Goal: Task Accomplishment & Management: Manage account settings

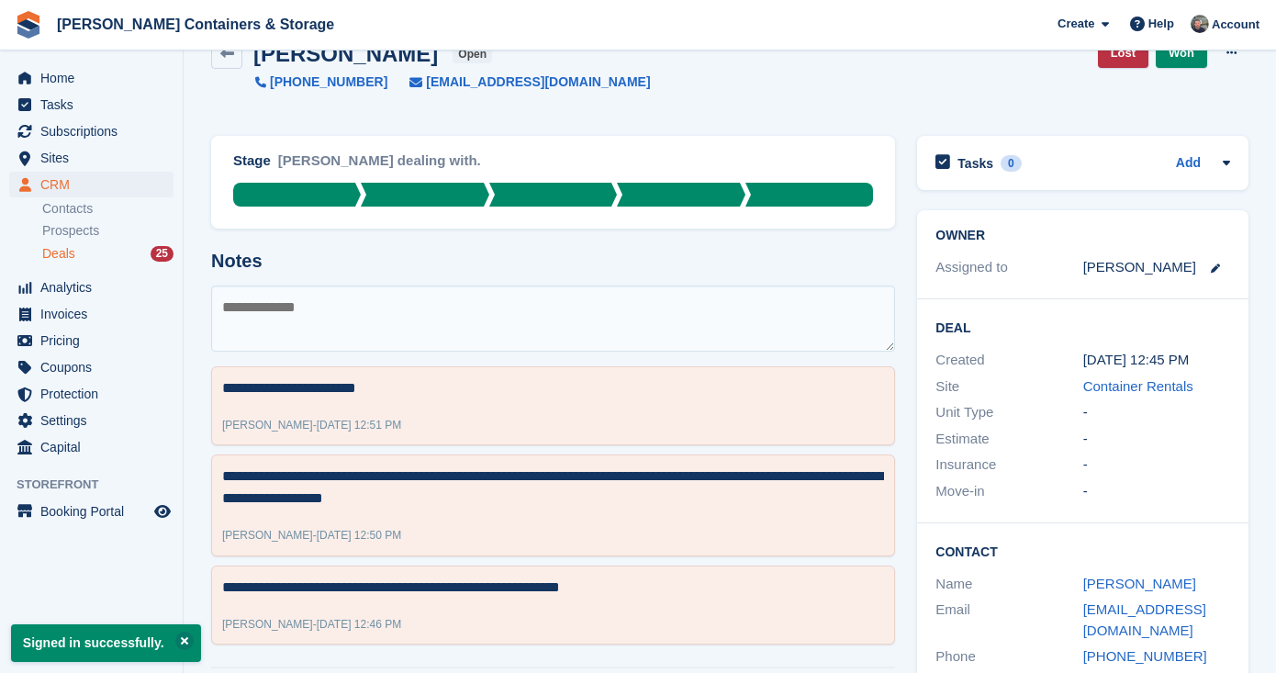
scroll to position [43, 0]
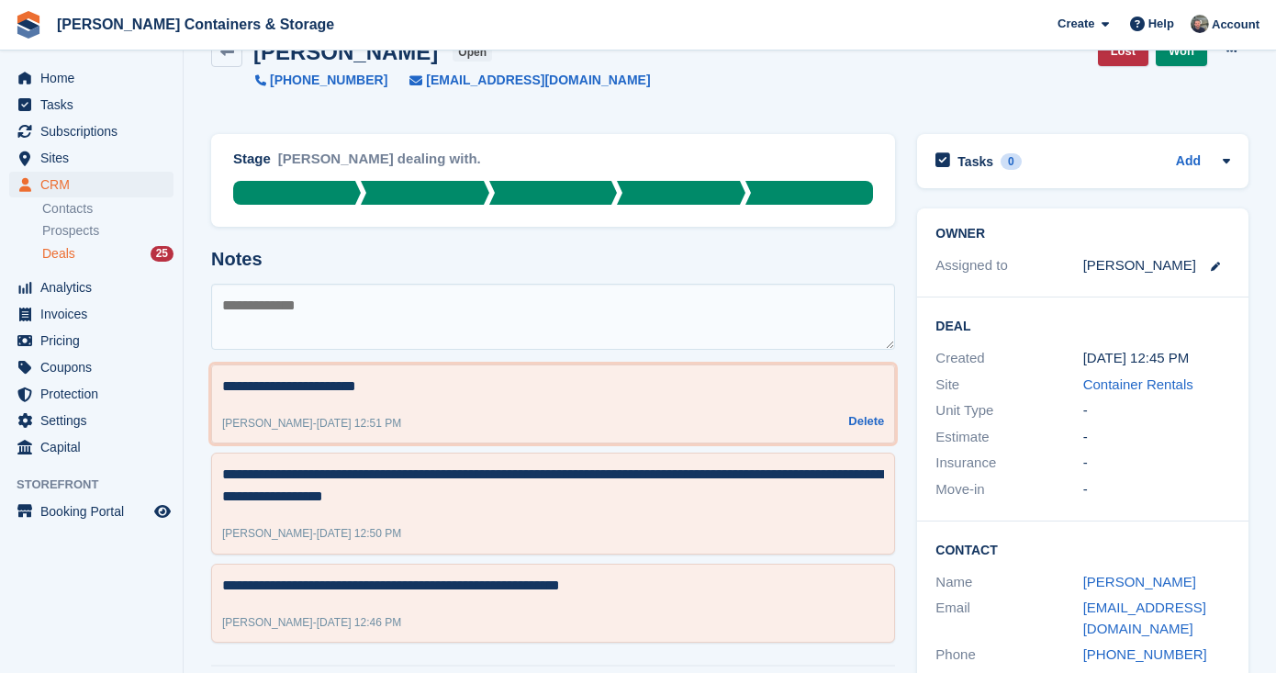
drag, startPoint x: 403, startPoint y: 389, endPoint x: 332, endPoint y: 391, distance: 70.7
click at [332, 391] on textarea "**********" at bounding box center [553, 386] width 662 height 22
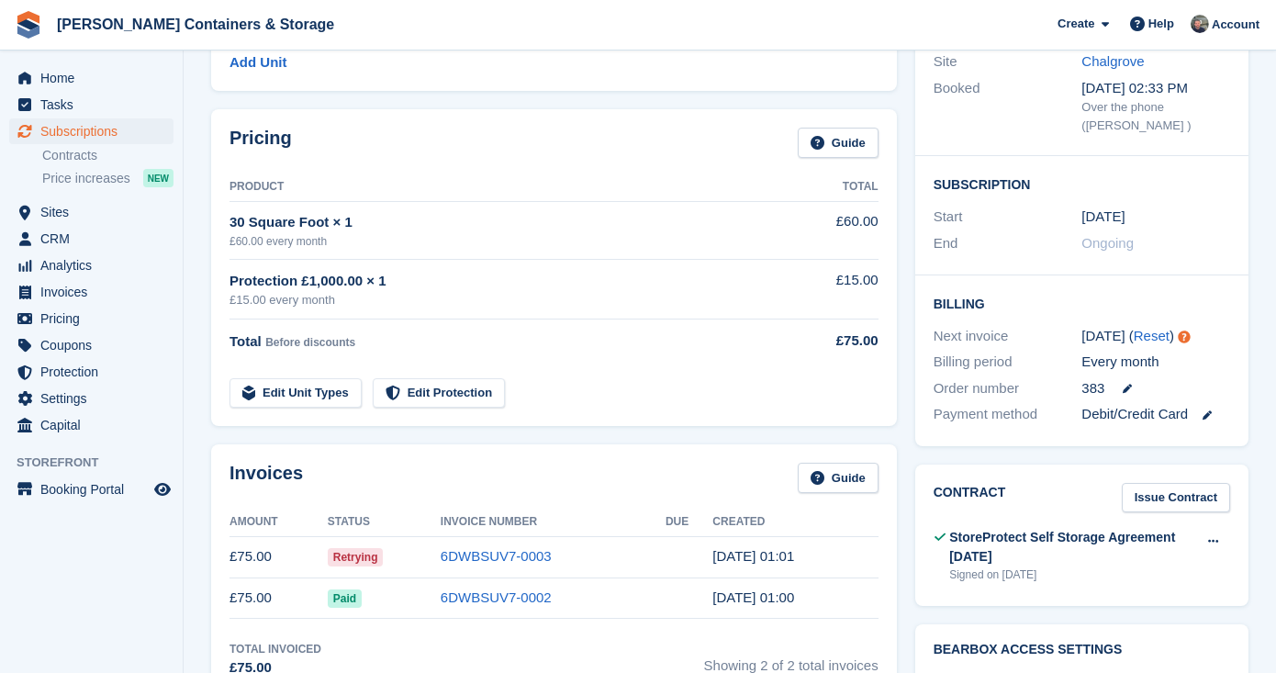
scroll to position [509, 0]
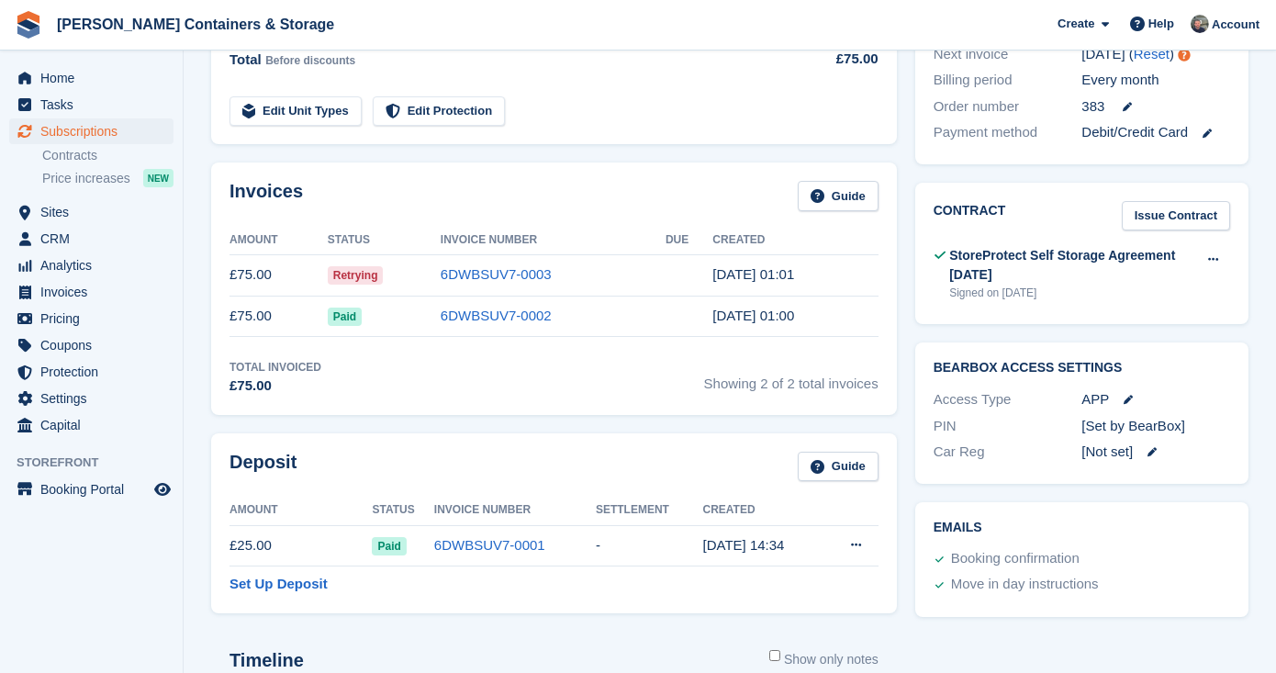
click at [510, 283] on td "6DWBSUV7-0003" at bounding box center [553, 274] width 225 height 41
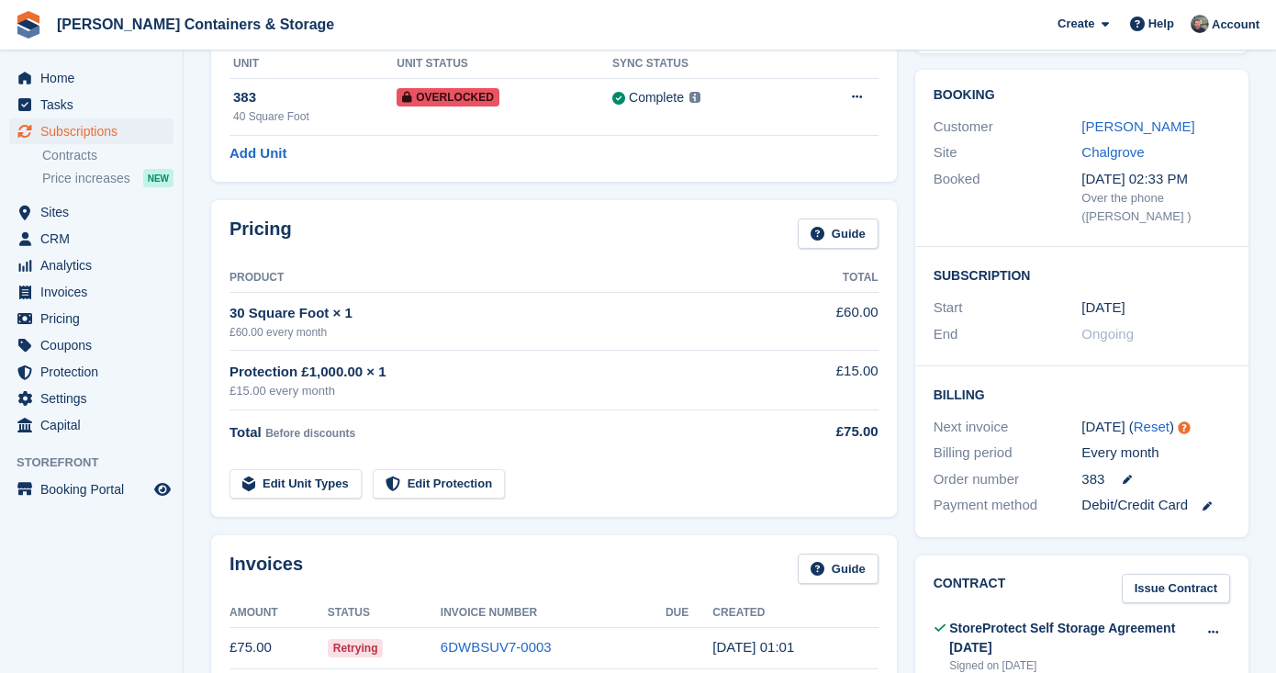
scroll to position [37, 0]
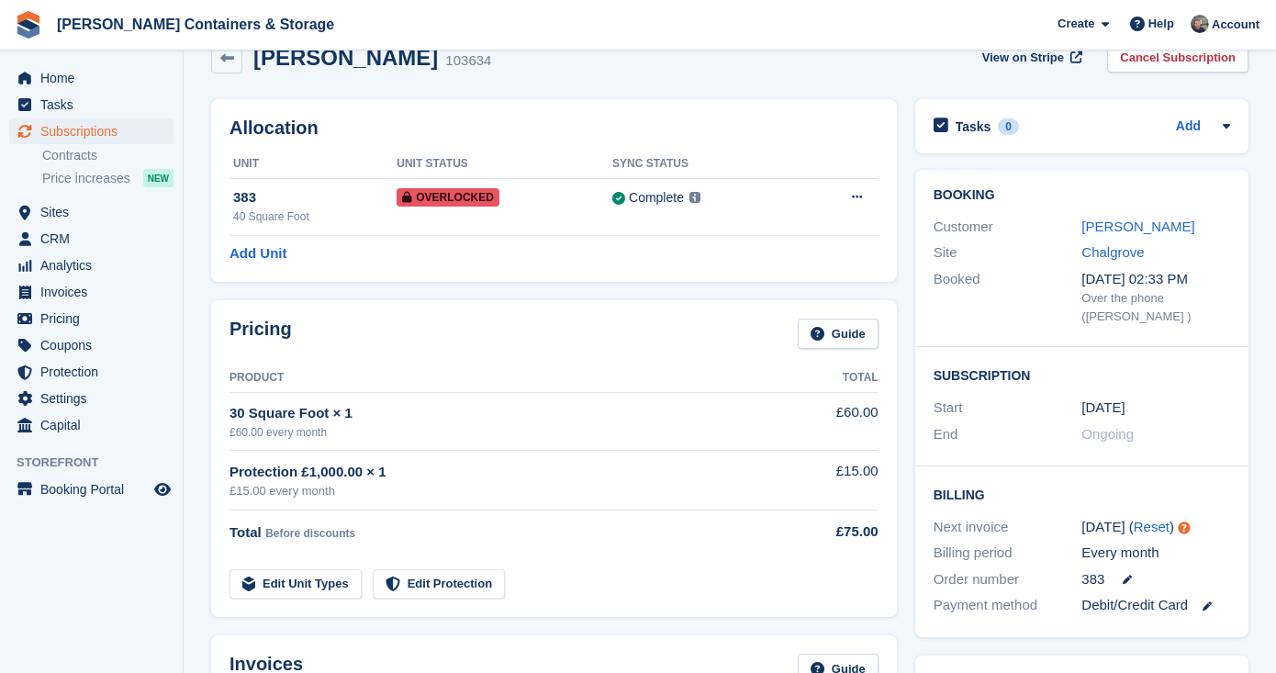
click at [1139, 234] on div "Kareem Awad" at bounding box center [1155, 227] width 149 height 21
click at [1114, 217] on div "Kareem Awad" at bounding box center [1155, 227] width 149 height 21
click at [1103, 238] on div "Customer Kareem Awad" at bounding box center [1082, 227] width 297 height 27
click at [1103, 229] on link "Kareem Awad" at bounding box center [1137, 226] width 113 height 16
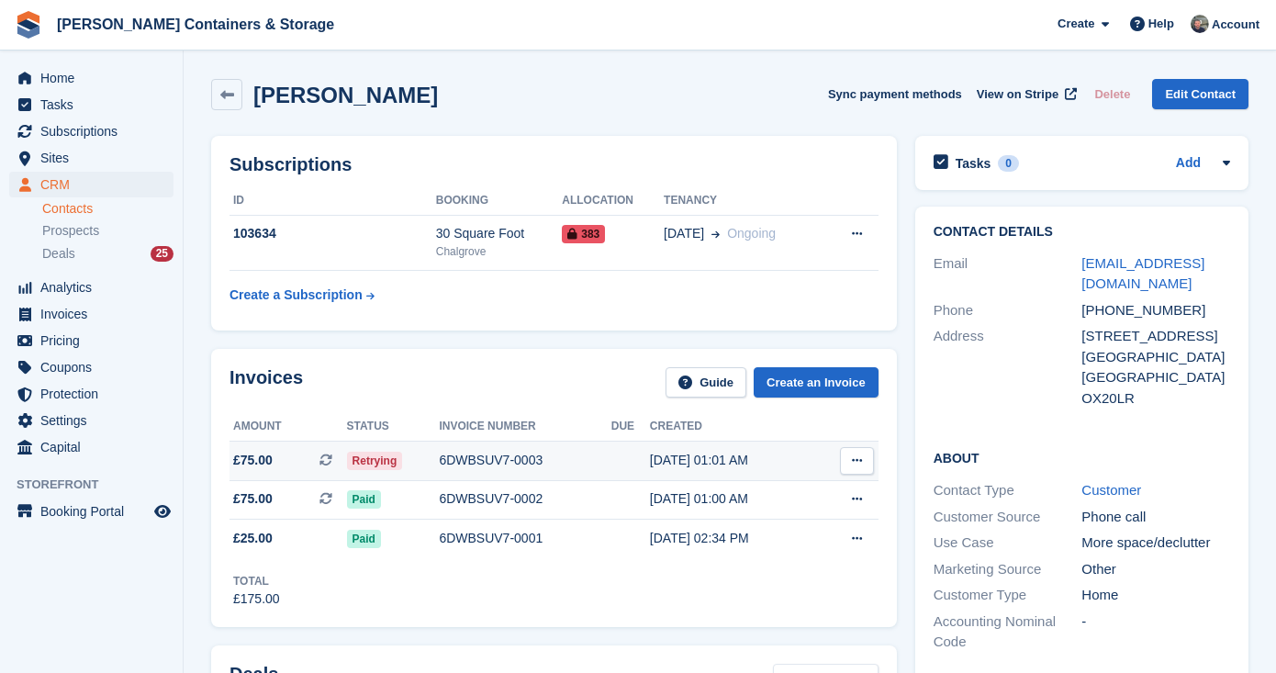
click at [439, 452] on div "Retrying" at bounding box center [393, 460] width 93 height 19
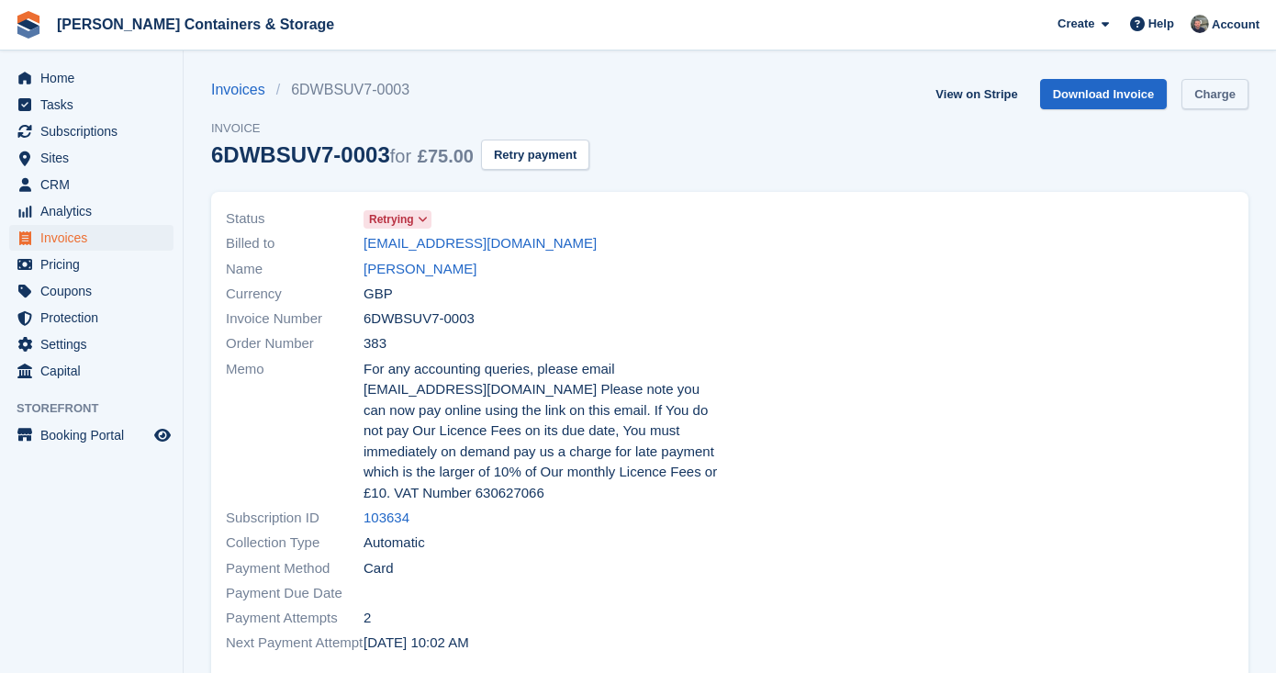
click at [1192, 88] on link "Charge" at bounding box center [1214, 94] width 67 height 30
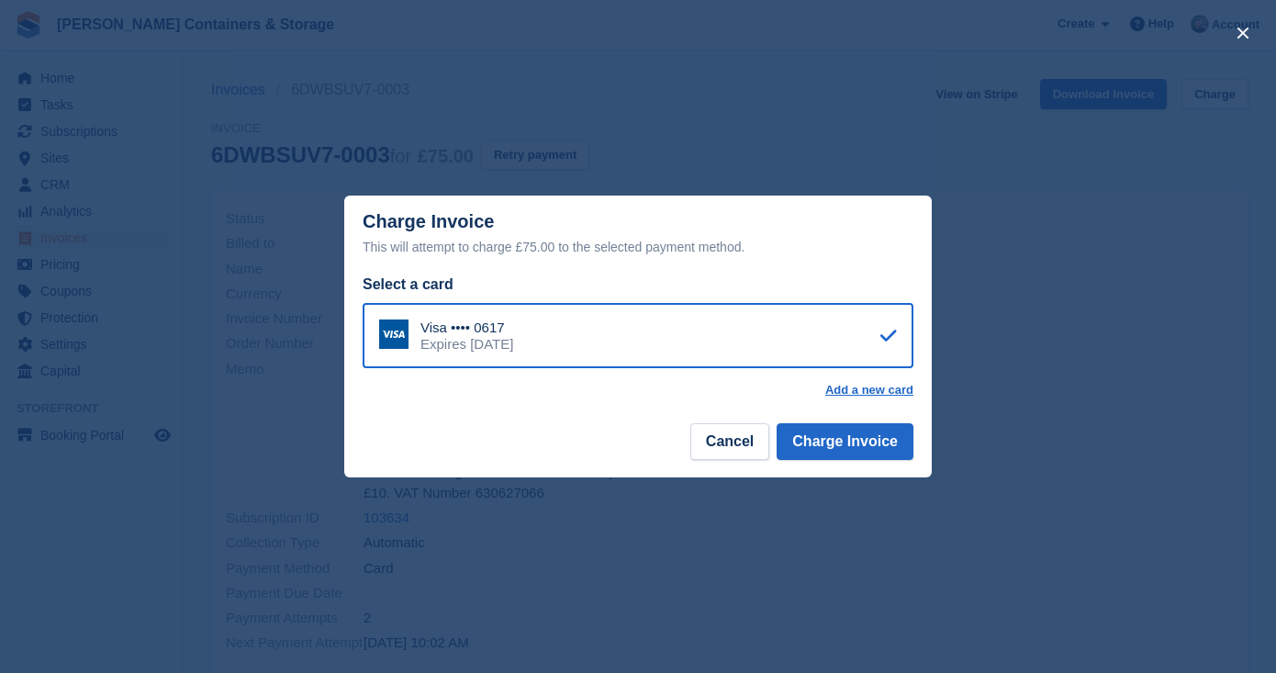
click at [852, 464] on footer "Cancel Charge Invoice" at bounding box center [638, 449] width 588 height 58
click at [852, 454] on button "Charge Invoice" at bounding box center [845, 441] width 137 height 37
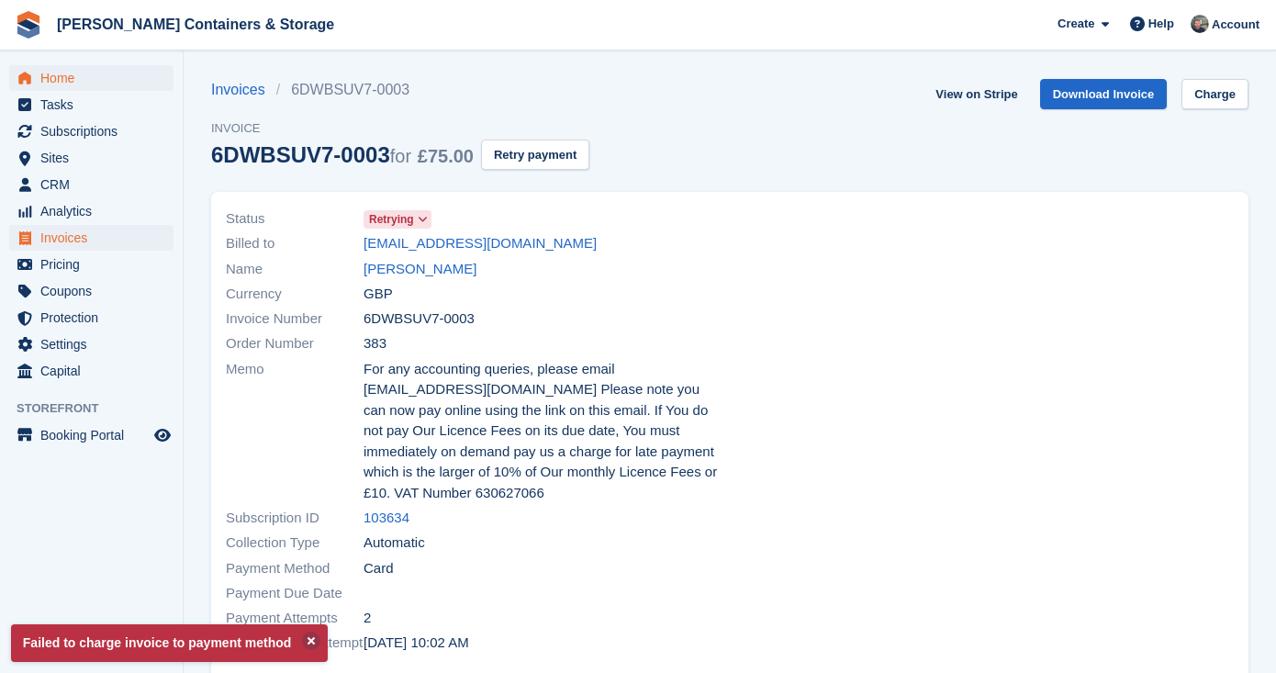
click at [111, 83] on span "Home" at bounding box center [95, 78] width 110 height 26
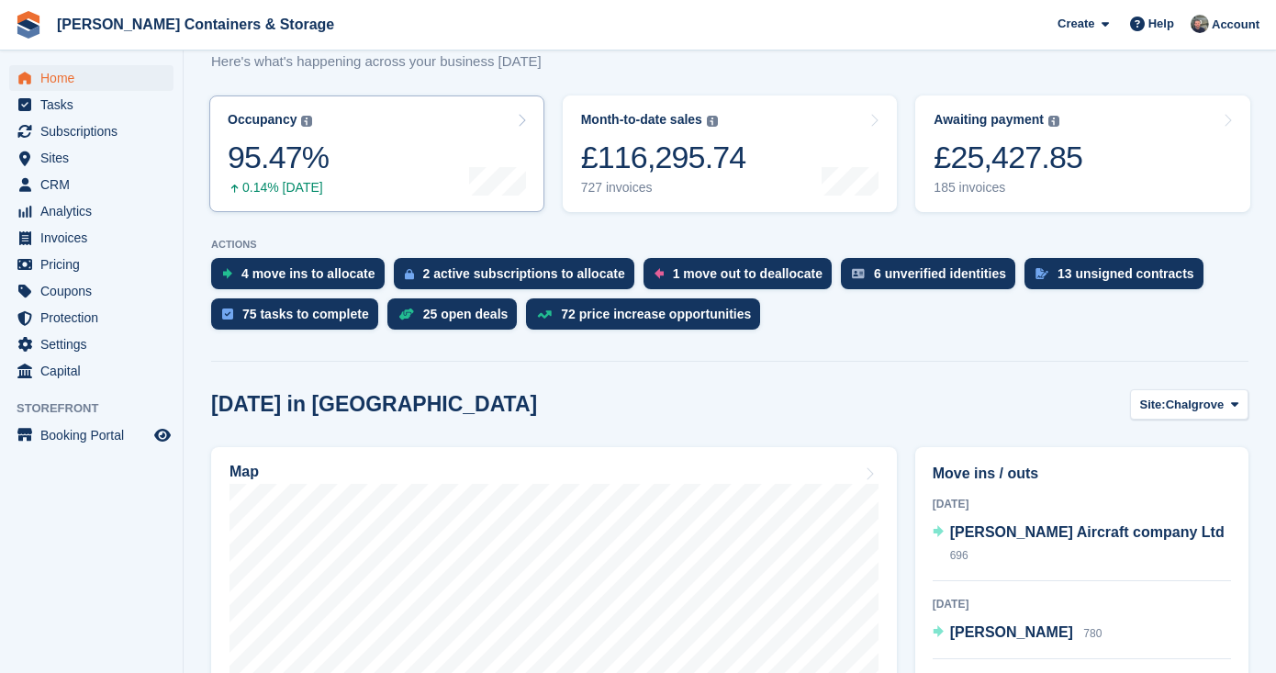
scroll to position [286, 0]
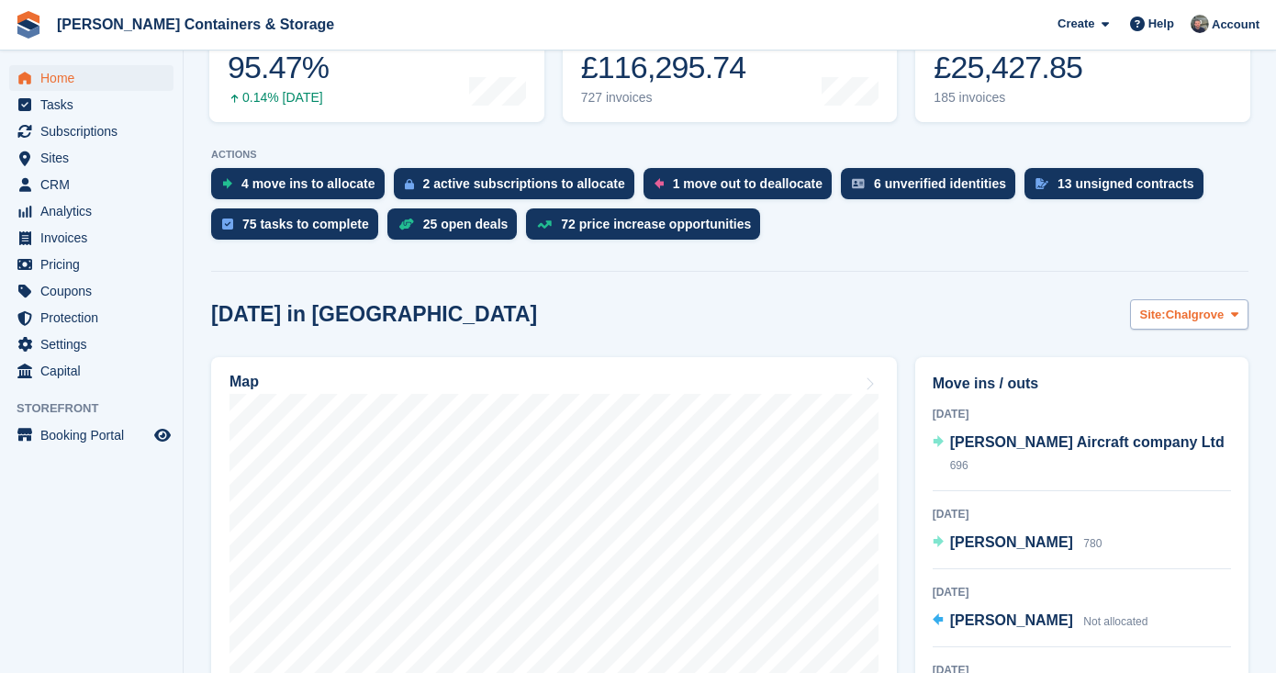
click at [1207, 313] on span "Chalgrove" at bounding box center [1195, 315] width 59 height 18
click at [1067, 446] on span "Martin Baker Aircraft company Ltd" at bounding box center [1087, 442] width 274 height 16
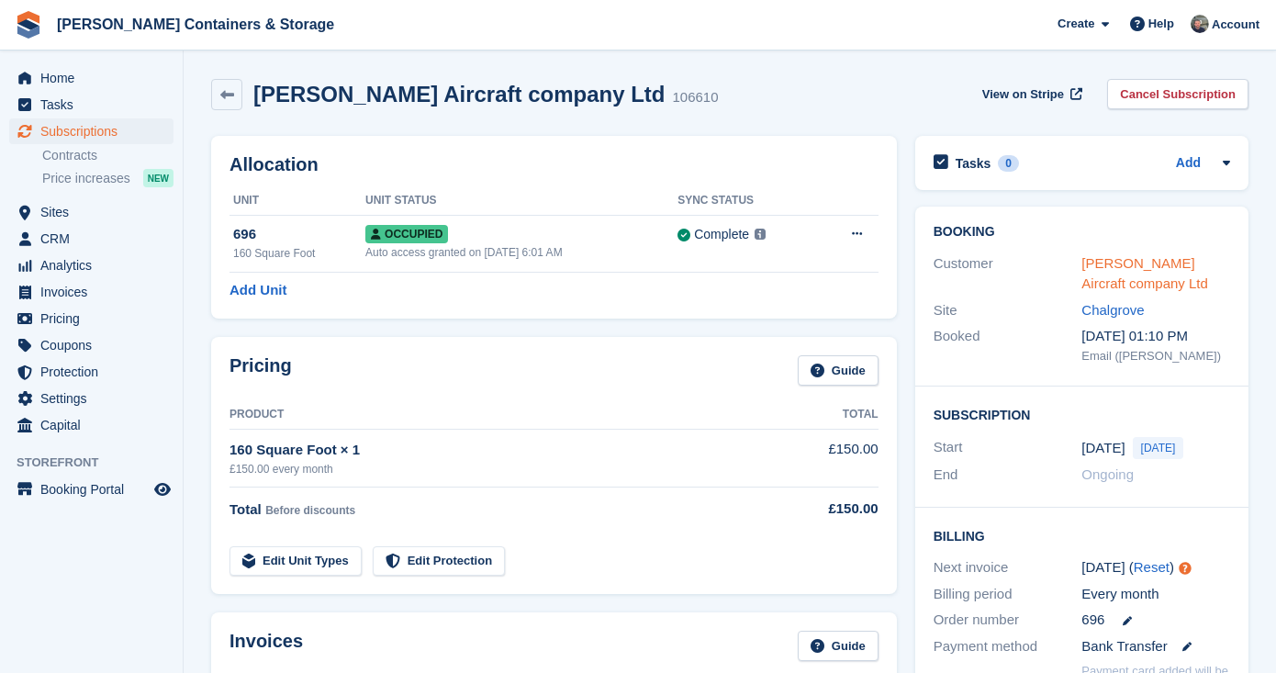
click at [1117, 261] on link "[PERSON_NAME] Aircraft company Ltd" at bounding box center [1144, 273] width 127 height 37
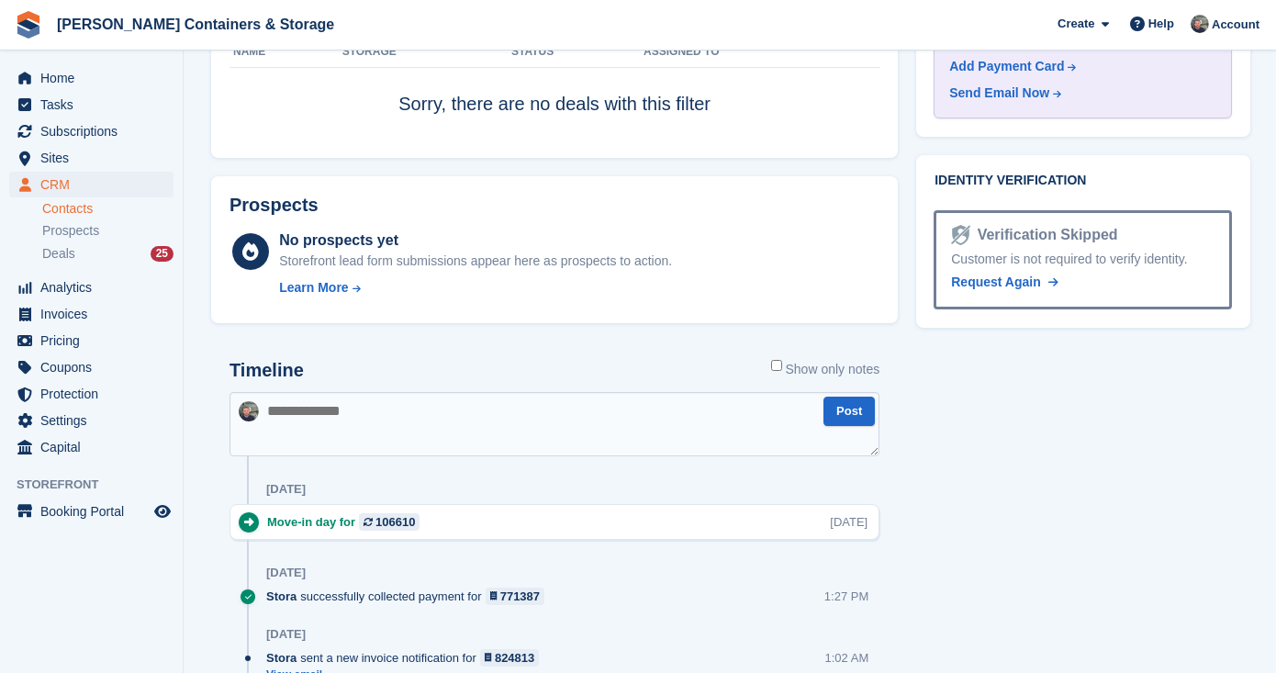
scroll to position [1467, 0]
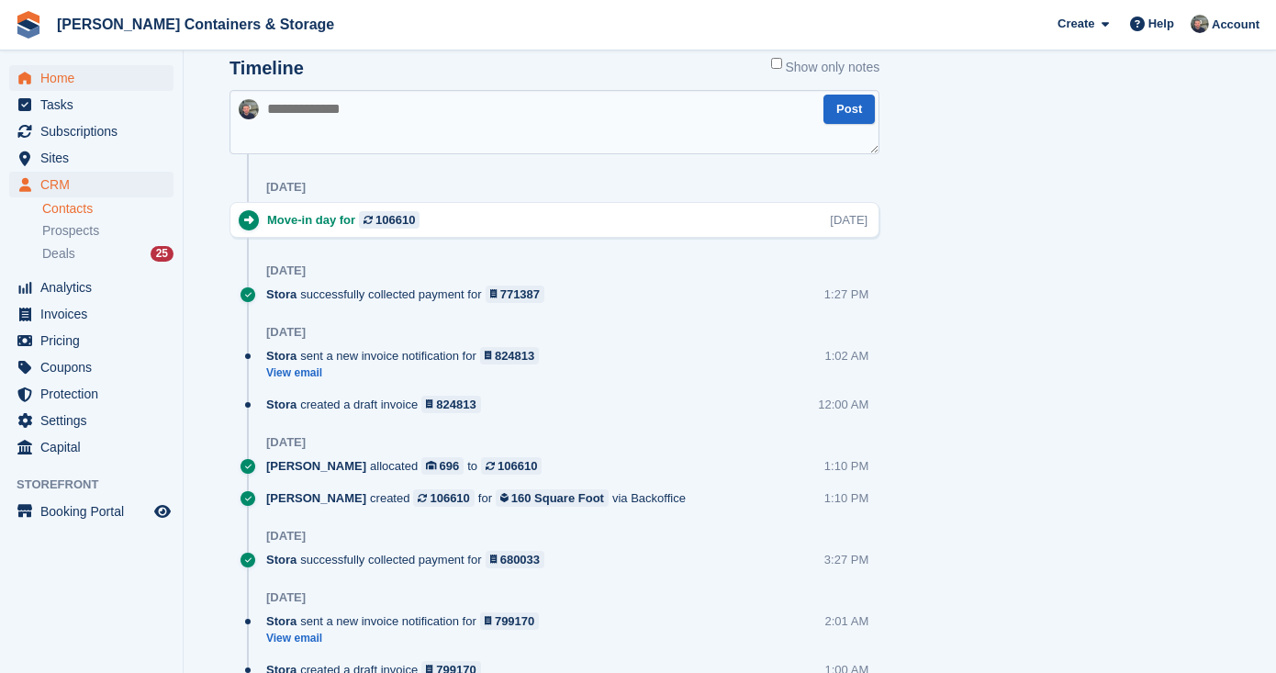
click at [118, 84] on span "Home" at bounding box center [95, 78] width 110 height 26
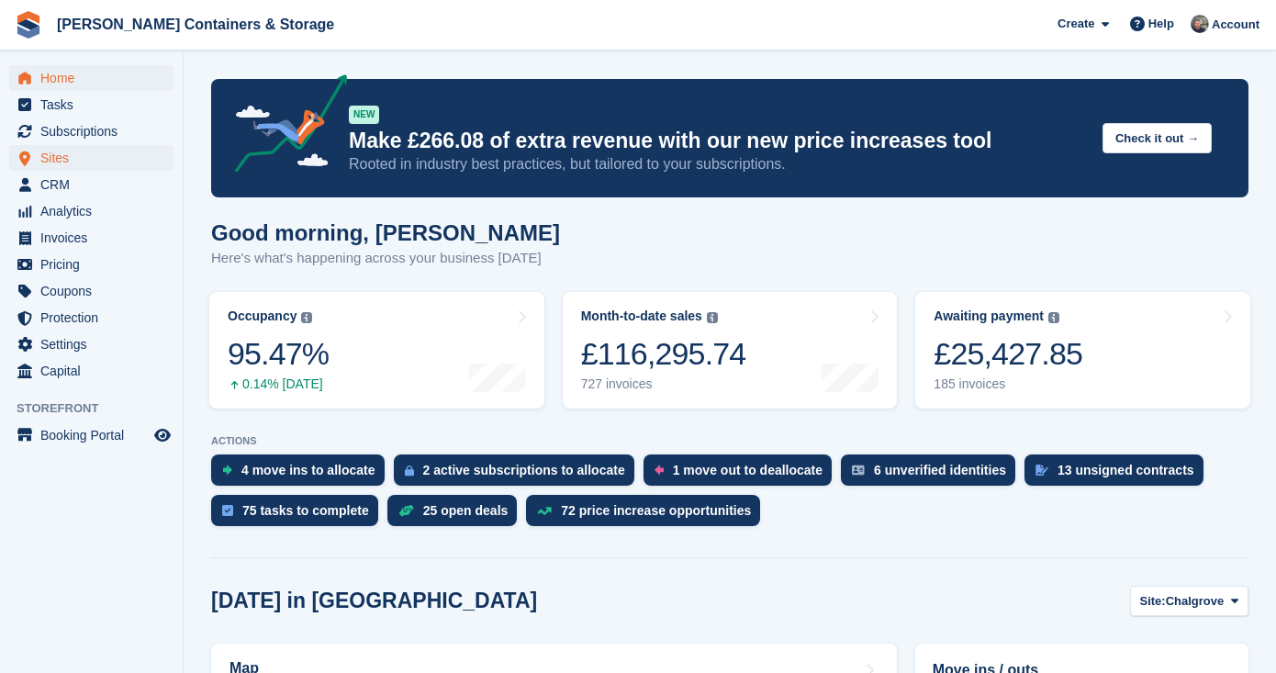
click at [92, 161] on span "Sites" at bounding box center [95, 158] width 110 height 26
click at [526, 0] on span "Jennings Containers & Storage Create Subscription Invoice Contact Deal Discount…" at bounding box center [638, 25] width 1276 height 50
click at [115, 90] on span "Home" at bounding box center [95, 78] width 110 height 26
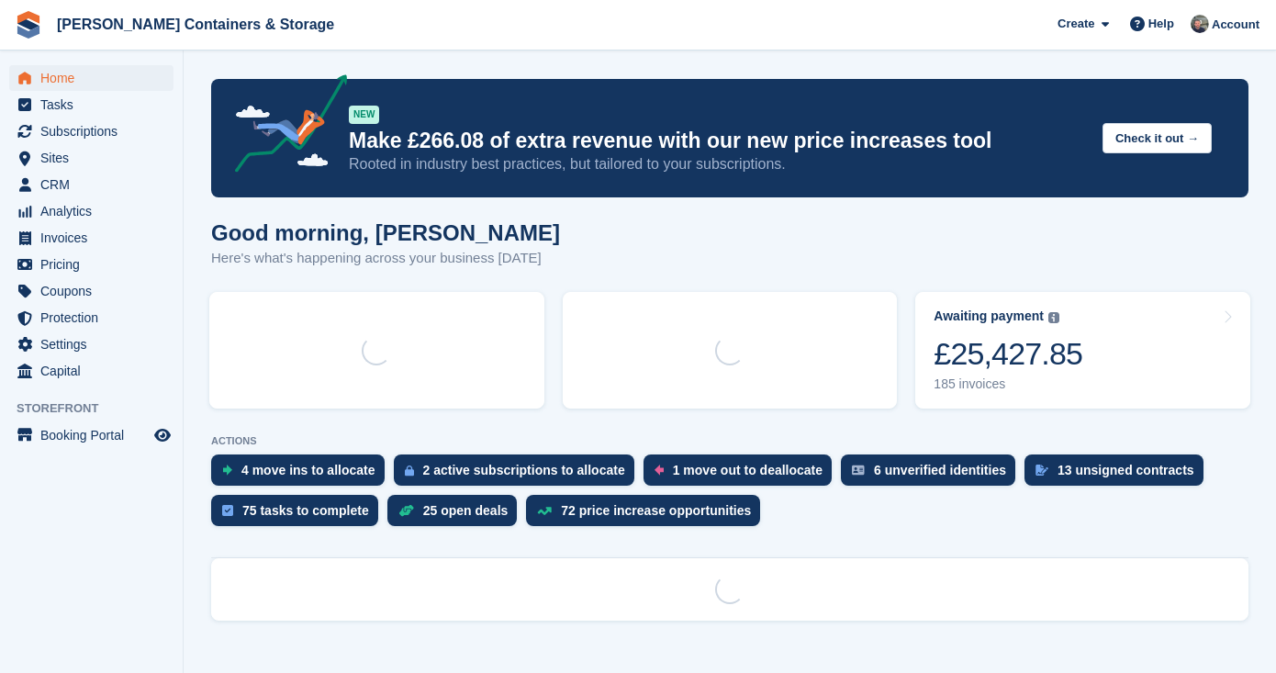
click at [111, 115] on span "Tasks" at bounding box center [95, 105] width 110 height 26
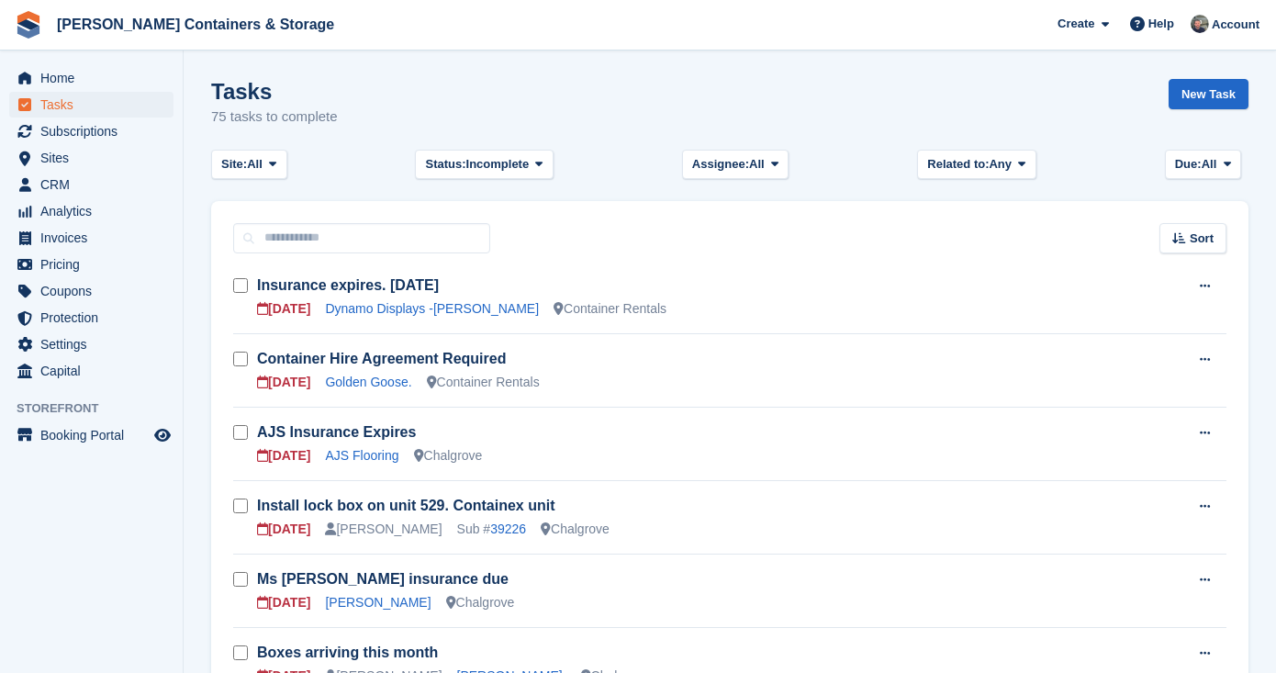
click at [110, 131] on span "Subscriptions" at bounding box center [95, 131] width 110 height 26
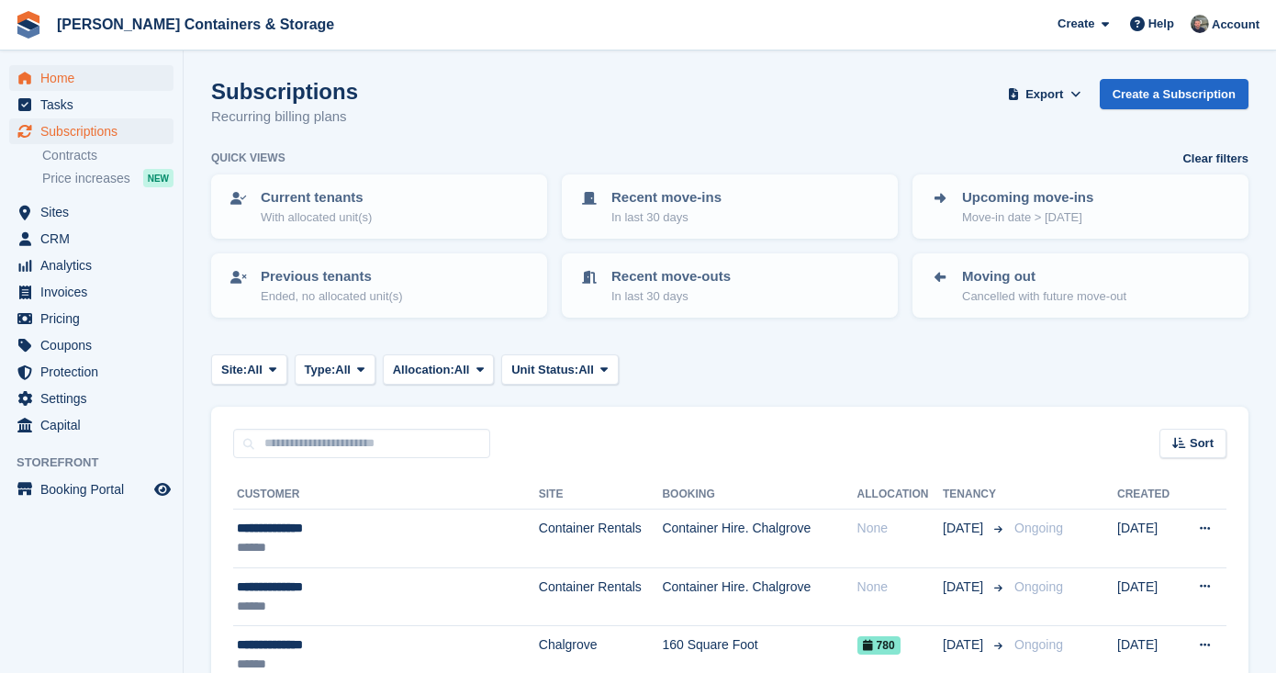
click at [113, 73] on span "Home" at bounding box center [95, 78] width 110 height 26
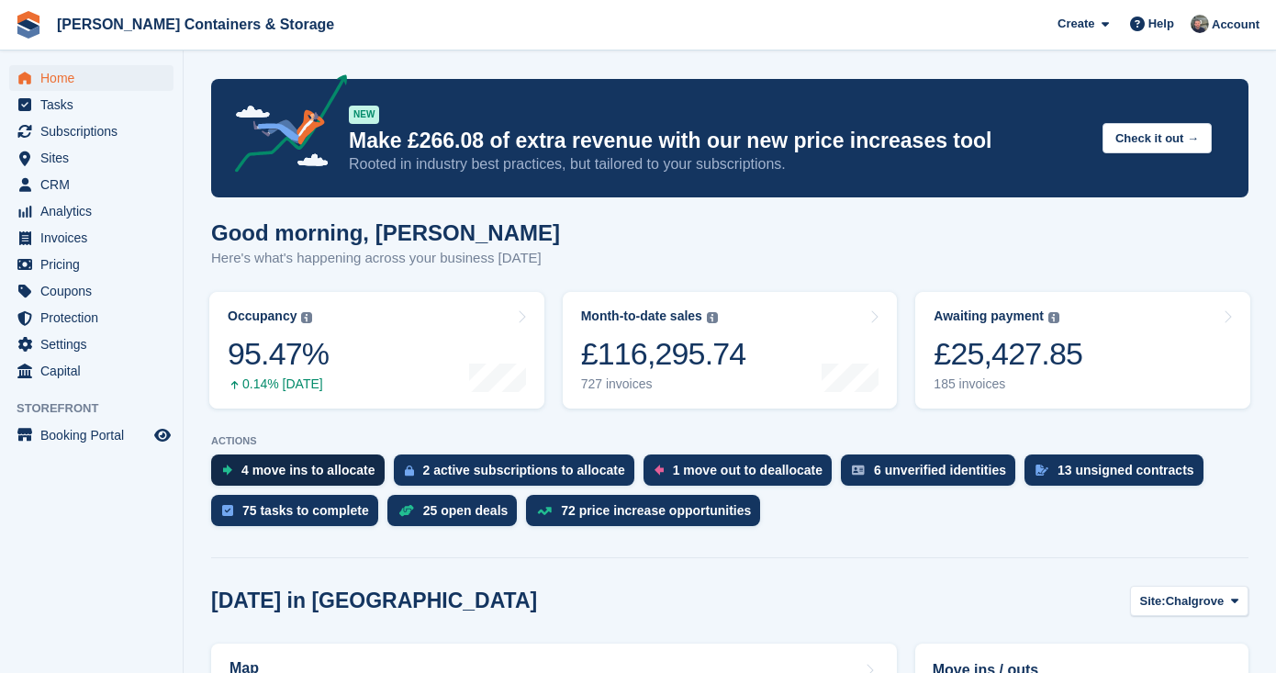
click at [340, 469] on div "4 move ins to allocate" at bounding box center [308, 470] width 134 height 15
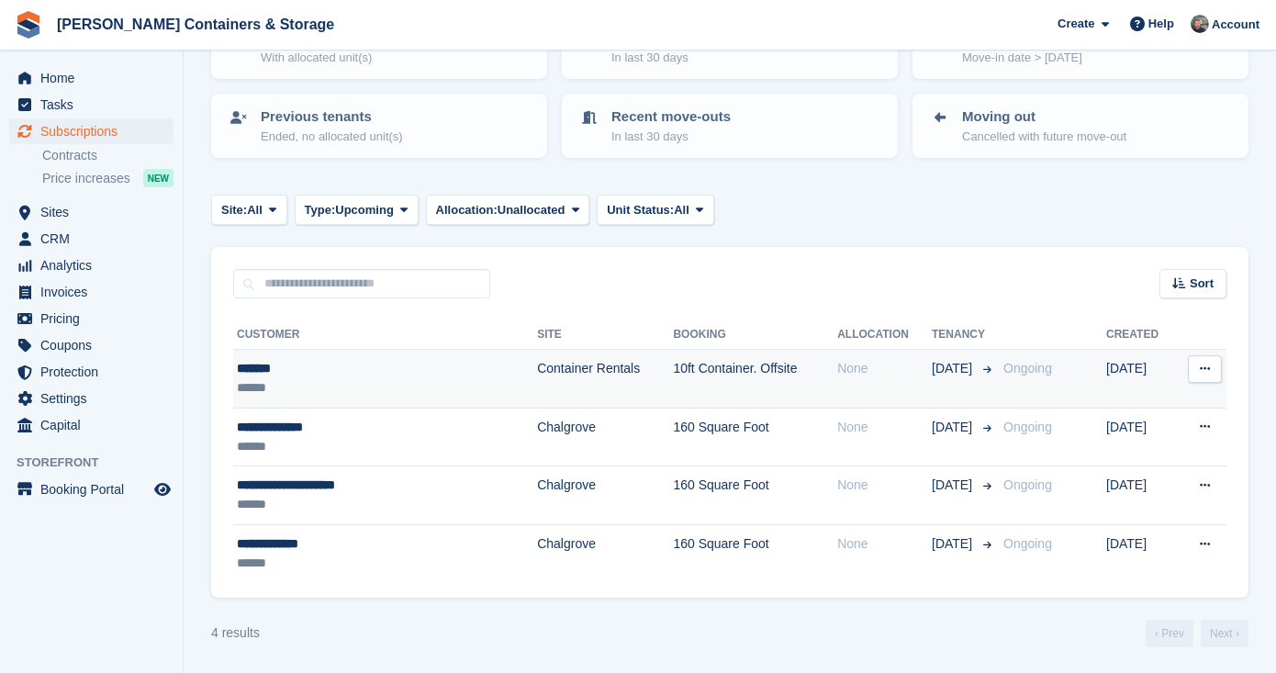
scroll to position [159, 0]
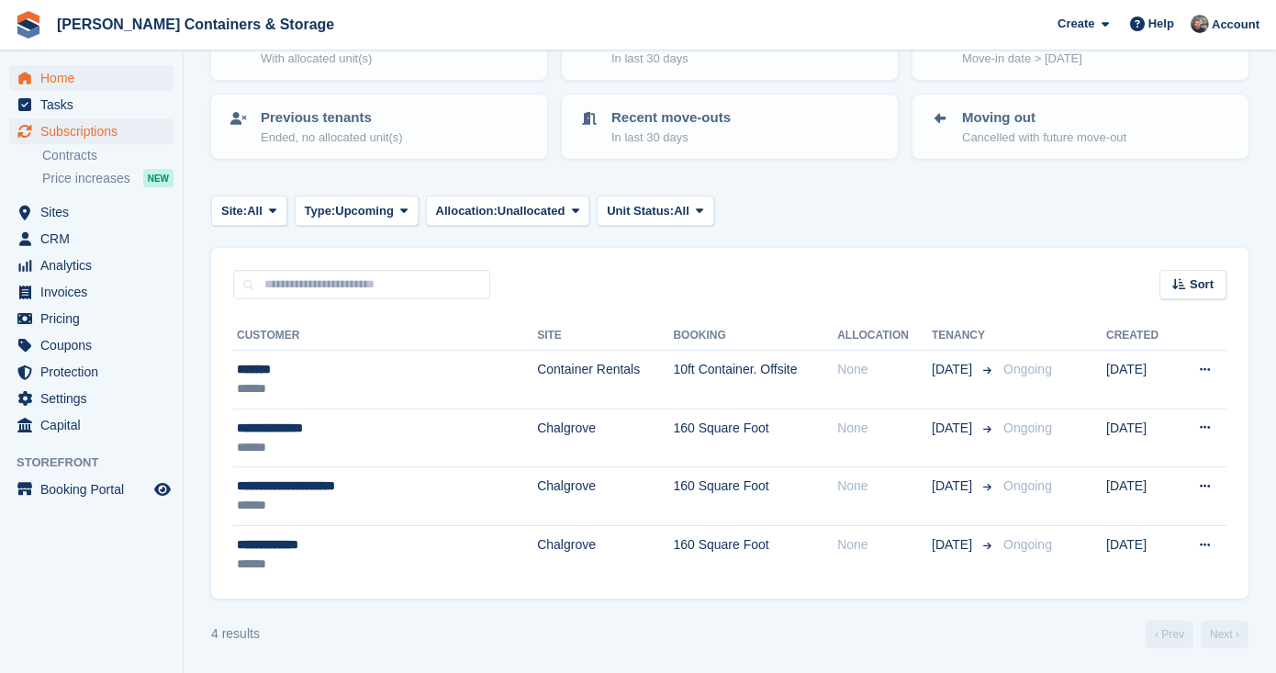
click at [62, 84] on span "Home" at bounding box center [95, 78] width 110 height 26
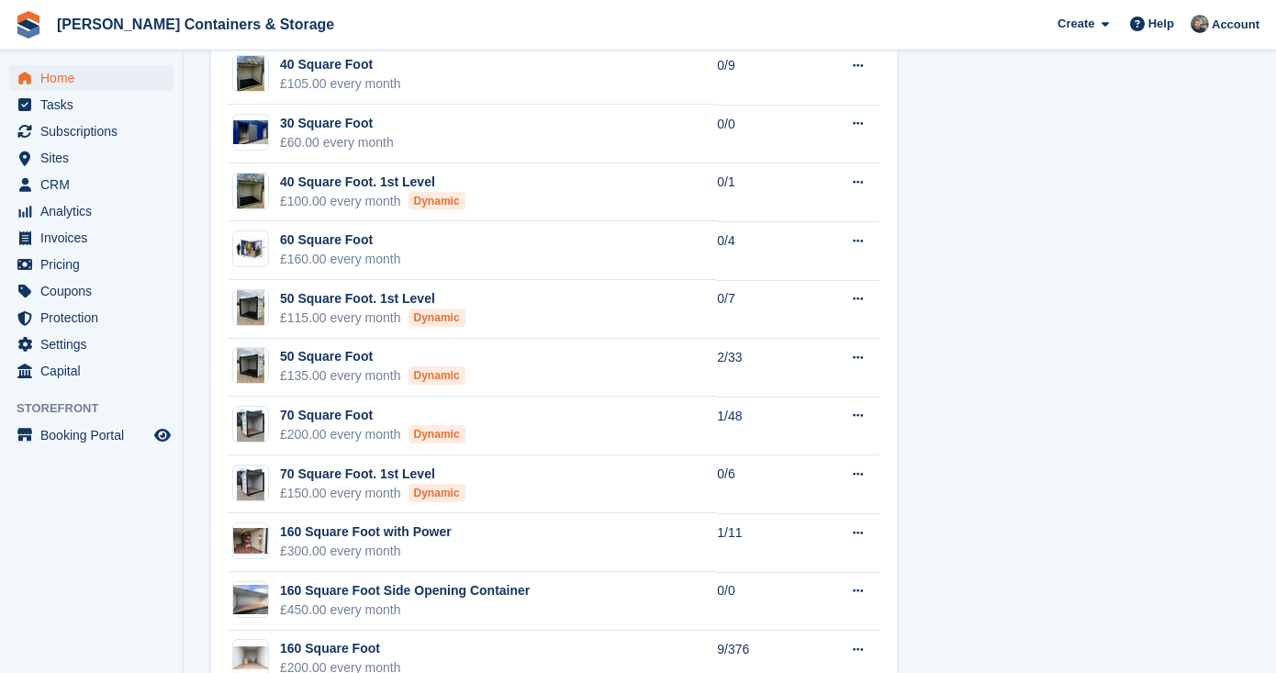
scroll to position [1578, 0]
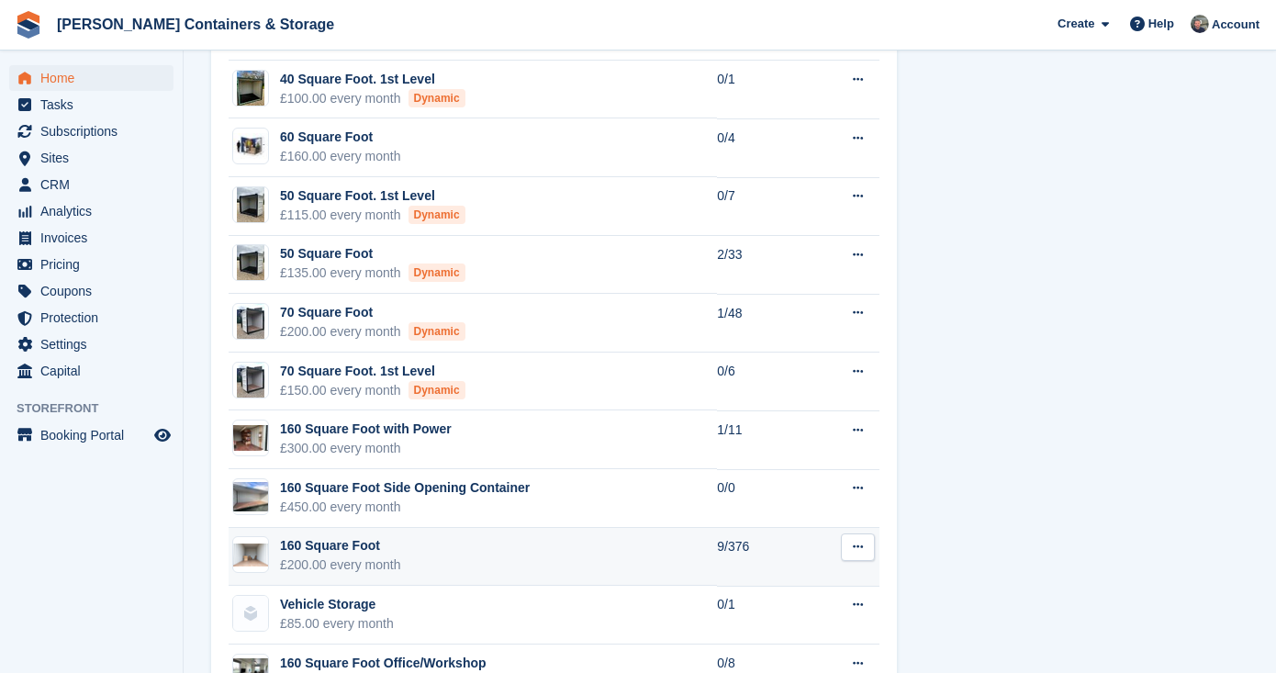
click at [290, 551] on div "160 Square Foot" at bounding box center [340, 545] width 121 height 19
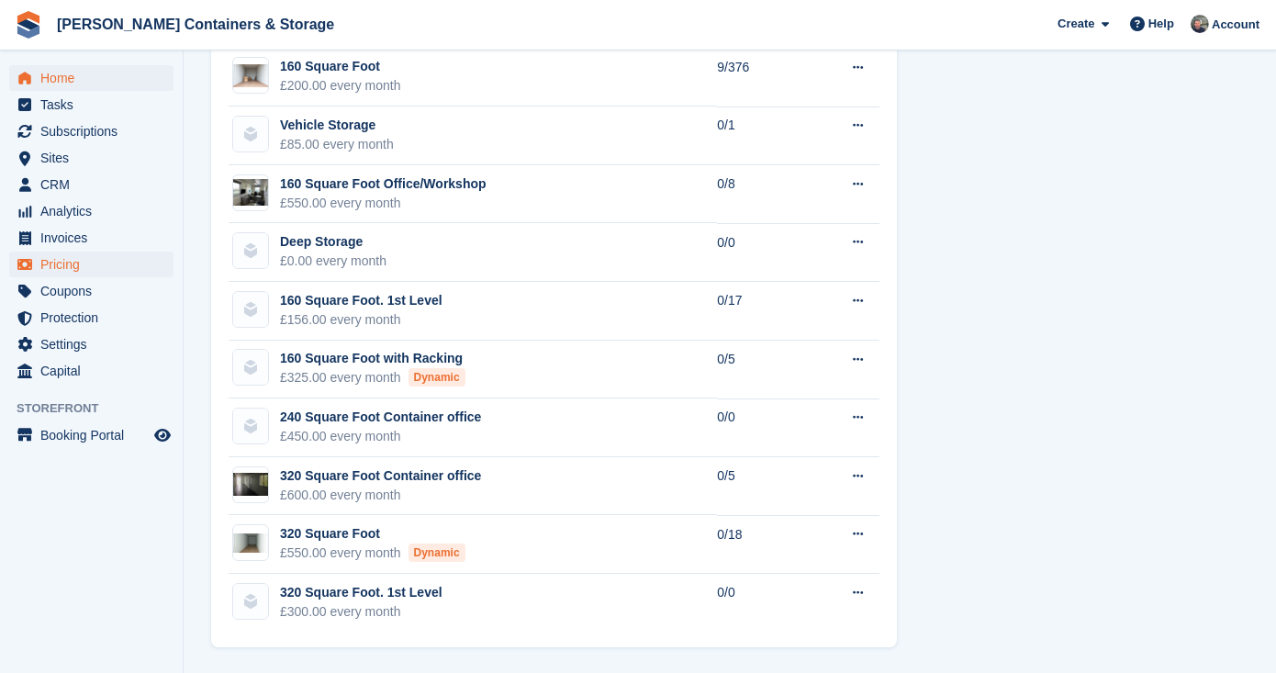
scroll to position [2058, 0]
click at [125, 70] on span "Home" at bounding box center [95, 78] width 110 height 26
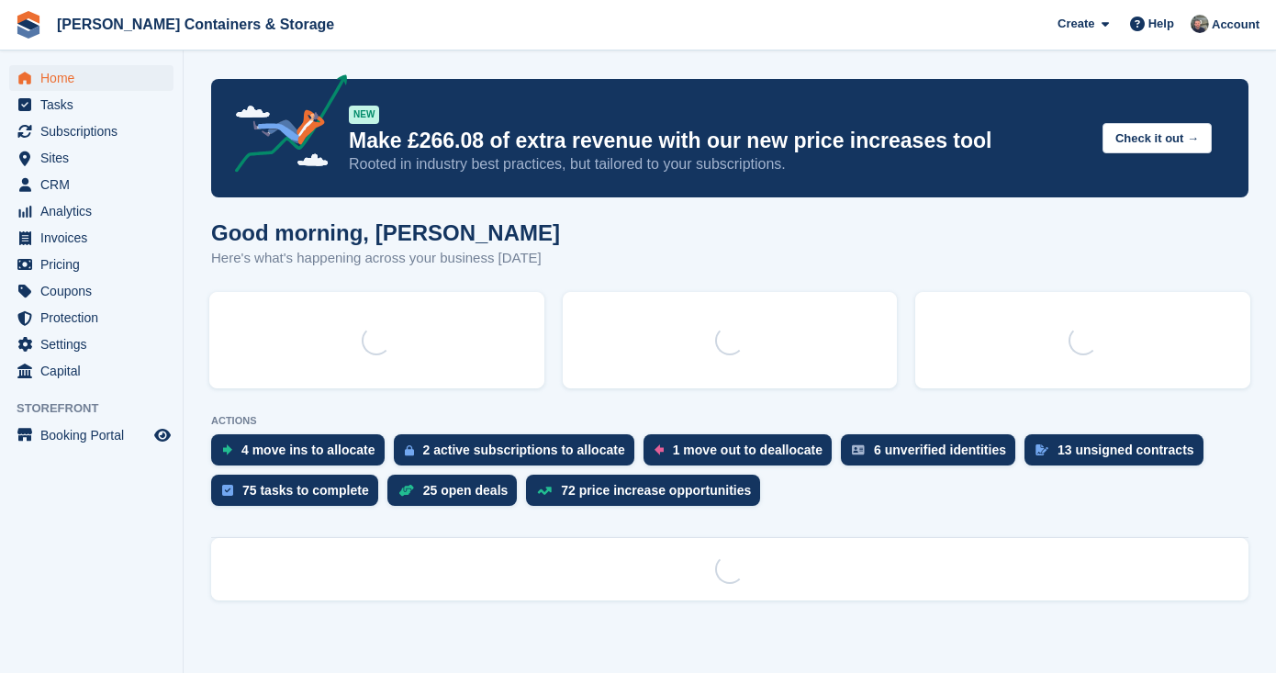
scroll to position [0, 0]
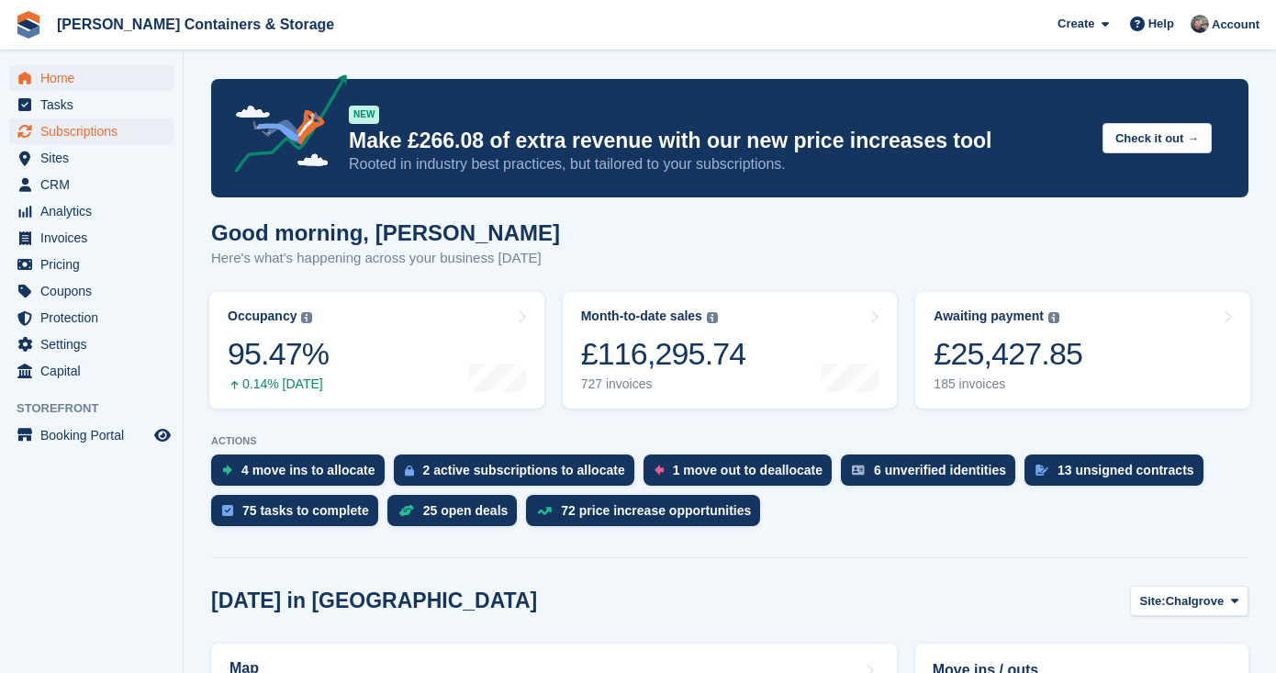
click at [108, 128] on span "Subscriptions" at bounding box center [95, 131] width 110 height 26
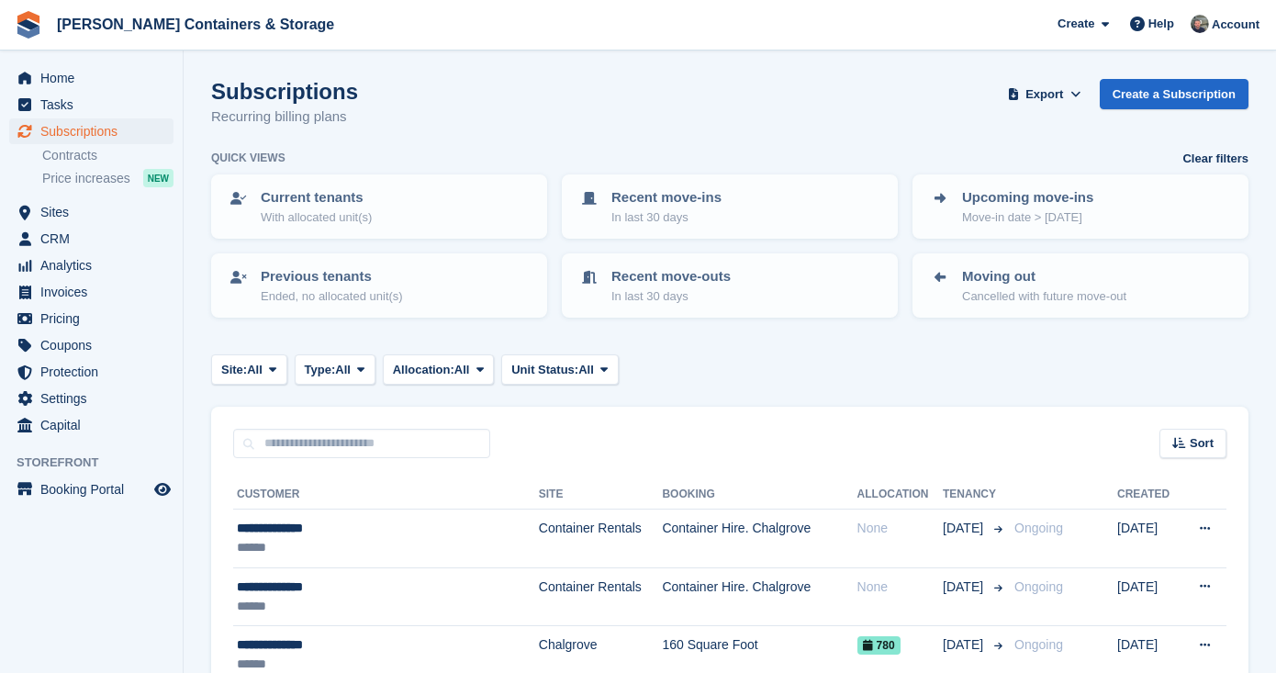
click at [99, 78] on span "Home" at bounding box center [95, 78] width 110 height 26
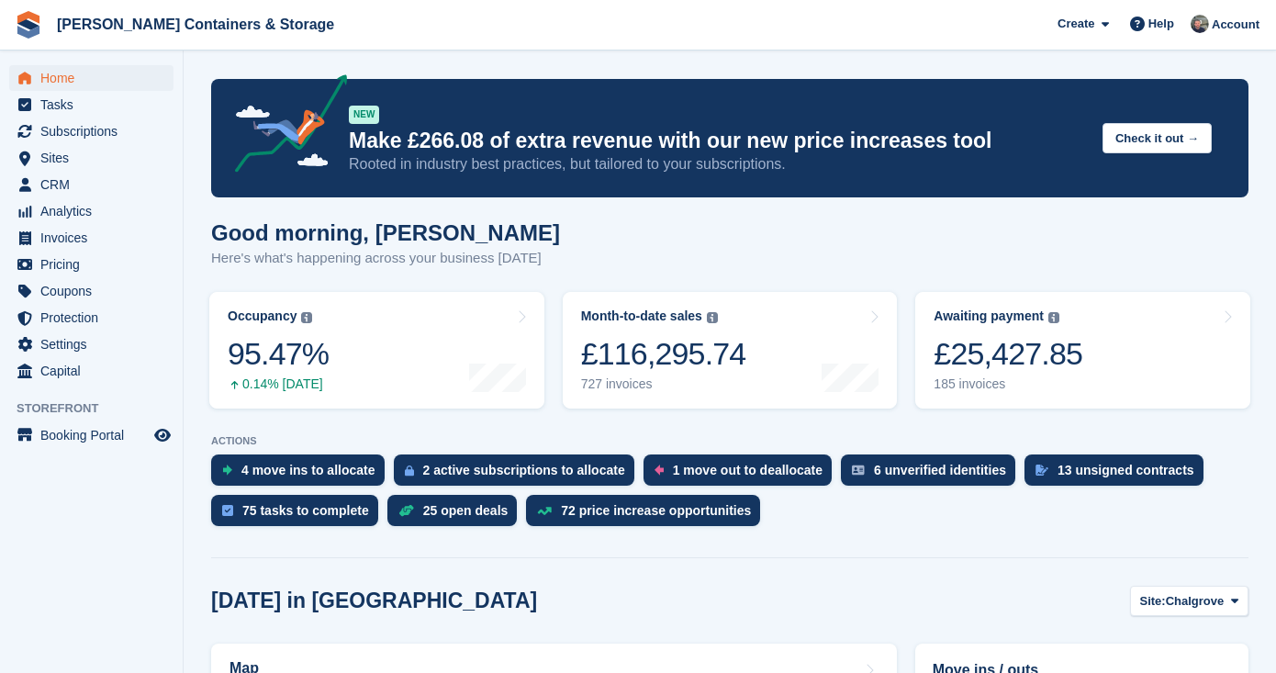
click at [1090, 448] on div "ACTIONS 4 move ins to [GEOGRAPHIC_DATA] 2 active subscriptions to allocate 1 mo…" at bounding box center [729, 485] width 1037 height 100
click at [1087, 468] on div "13 unsigned contracts" at bounding box center [1126, 470] width 137 height 15
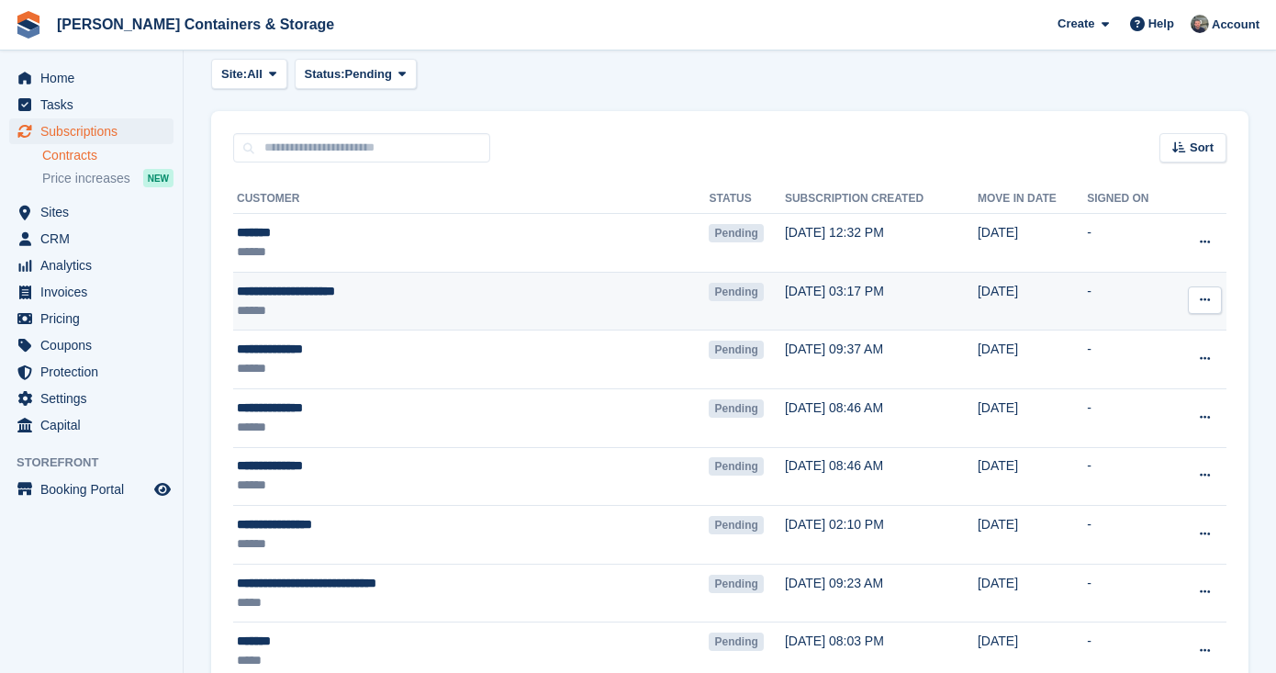
scroll to position [201, 0]
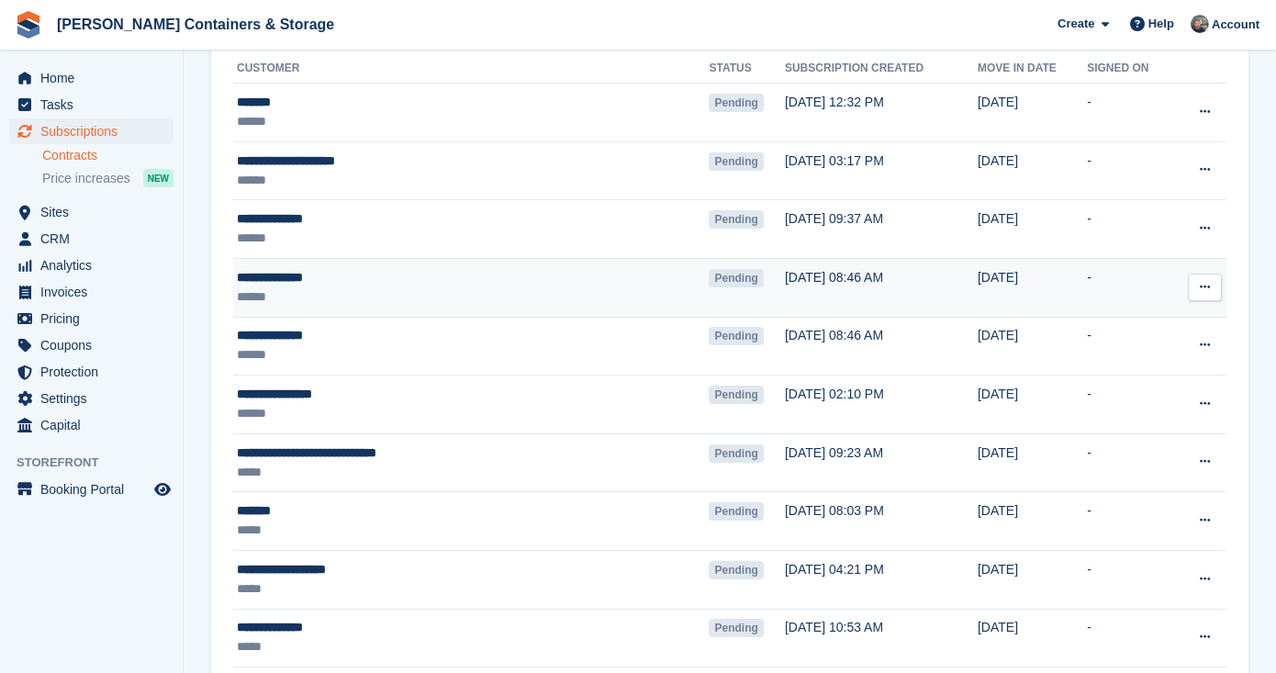
click at [1214, 283] on button at bounding box center [1205, 288] width 34 height 28
click at [1160, 403] on p "Send contract" at bounding box center [1134, 395] width 160 height 24
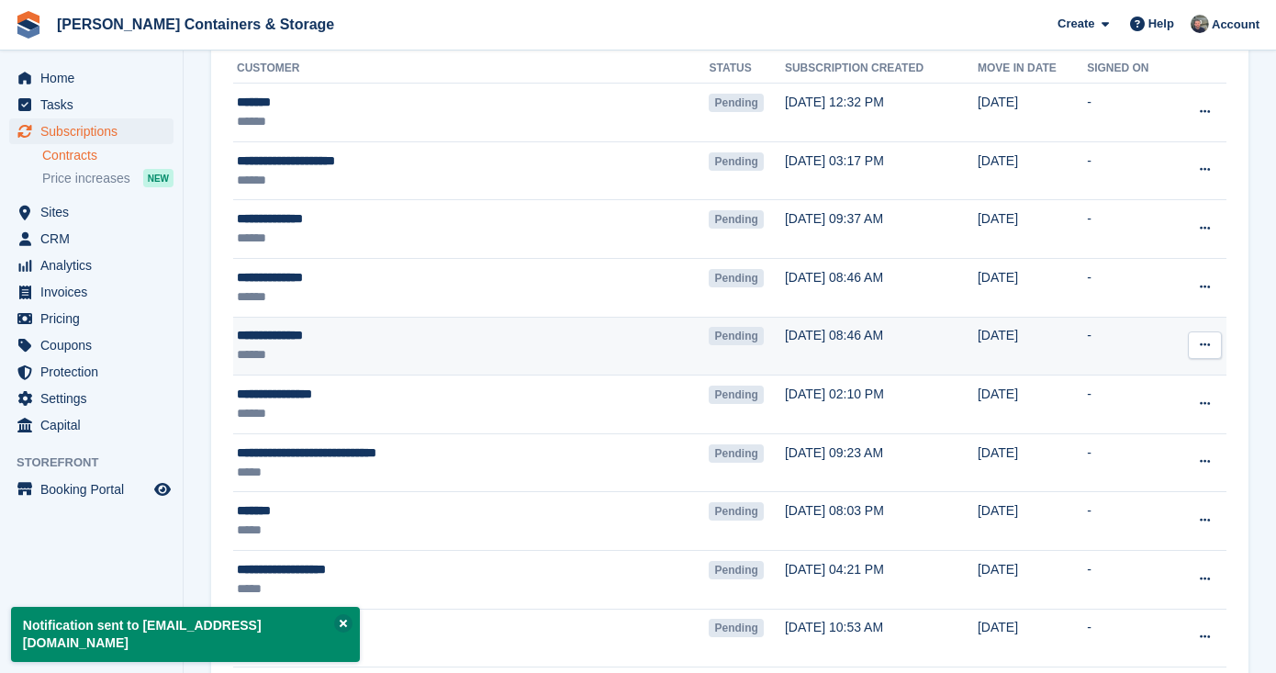
click at [1205, 346] on icon at bounding box center [1205, 345] width 10 height 12
click at [1171, 450] on p "Send contract" at bounding box center [1134, 453] width 160 height 24
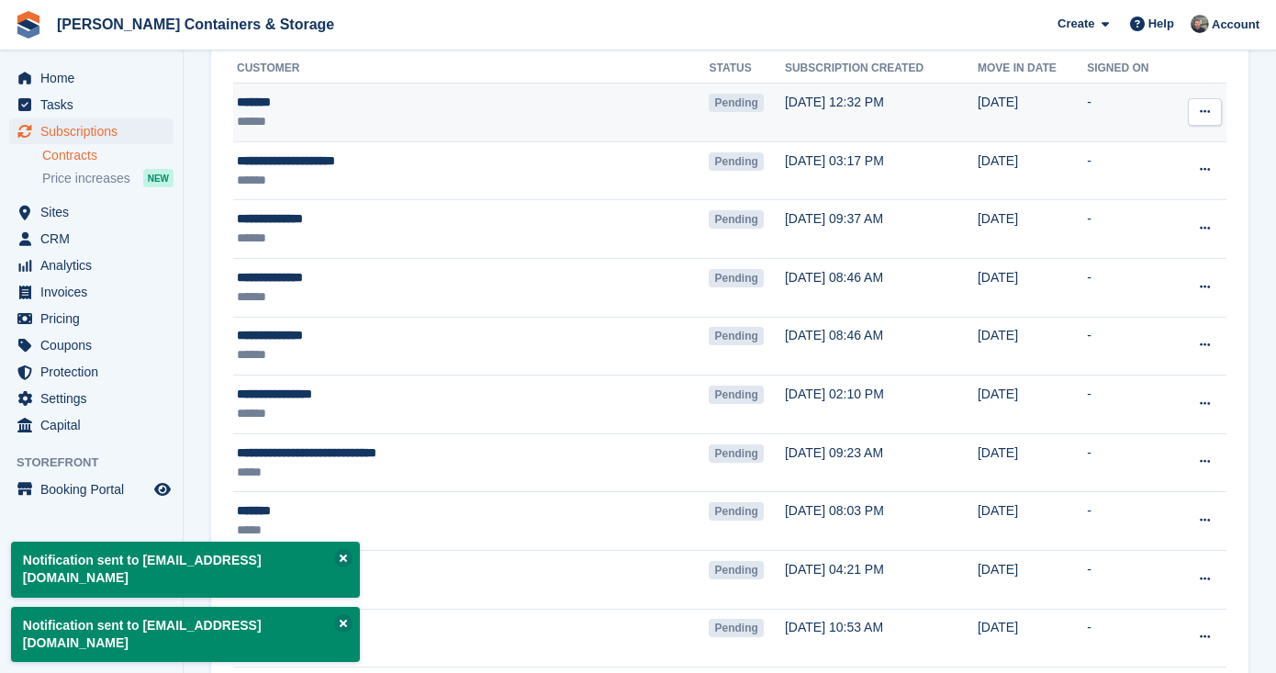
click at [1206, 111] on icon at bounding box center [1205, 112] width 10 height 12
click at [1165, 226] on p "Send contract" at bounding box center [1134, 219] width 160 height 24
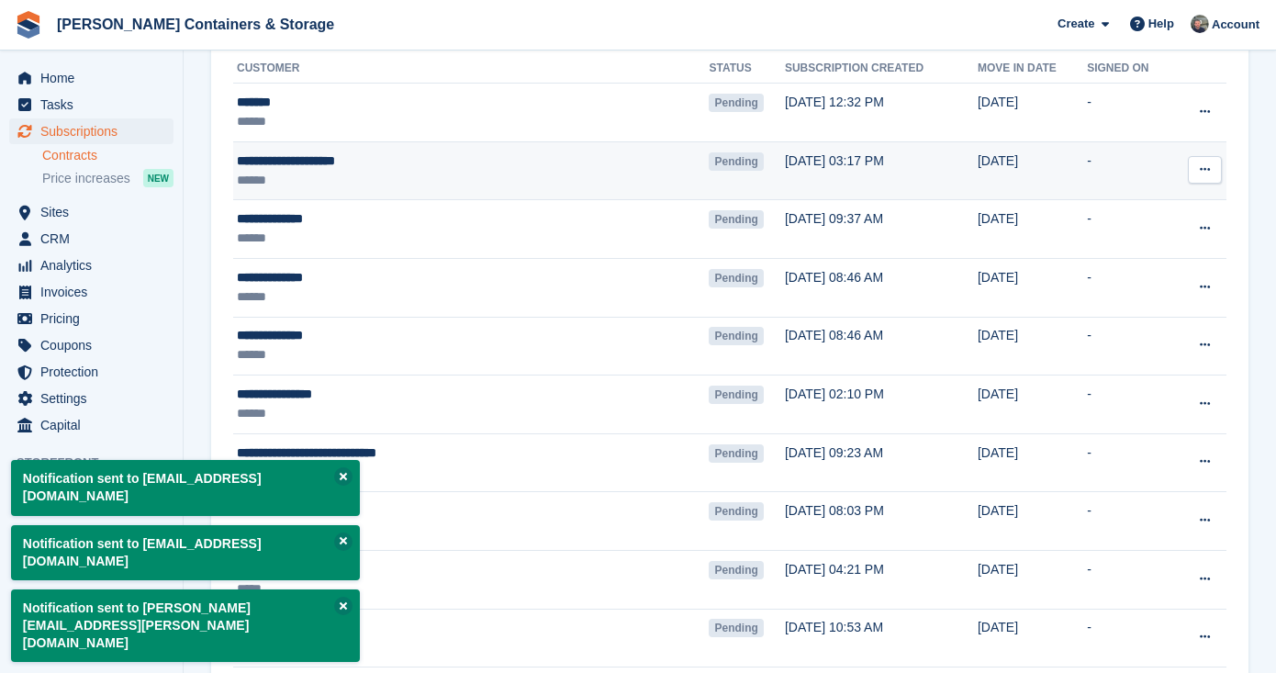
click at [1207, 170] on icon at bounding box center [1205, 169] width 10 height 12
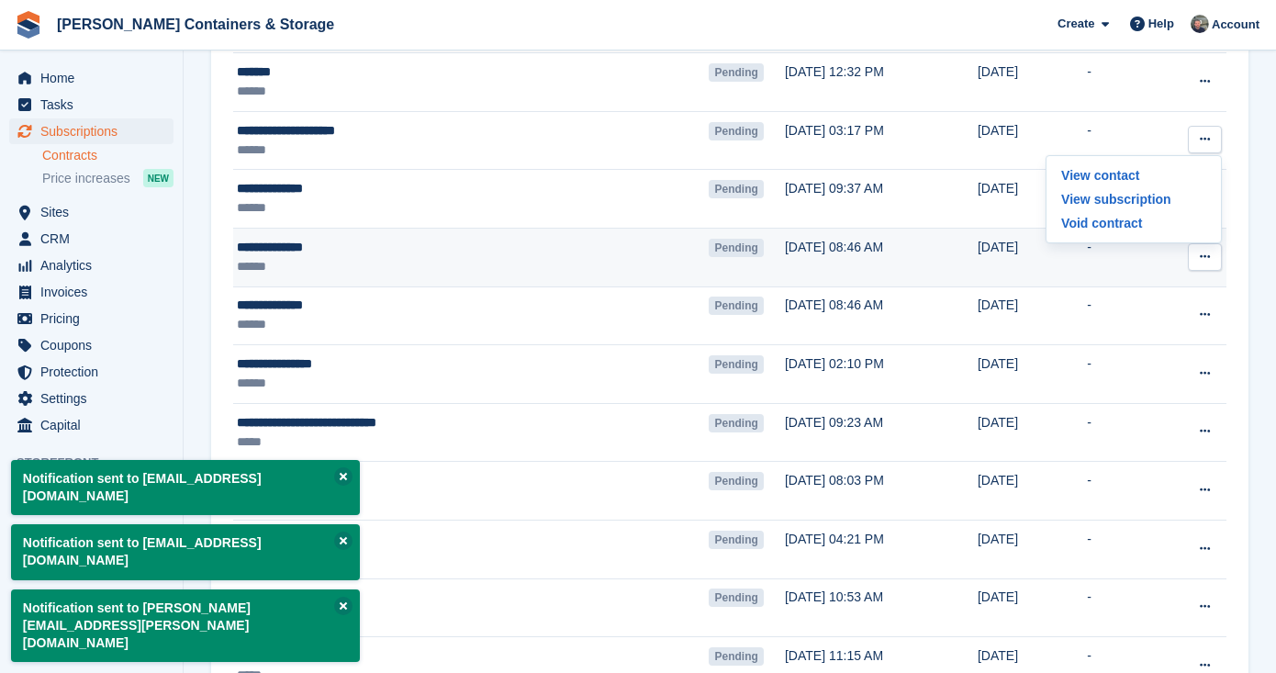
scroll to position [276, 0]
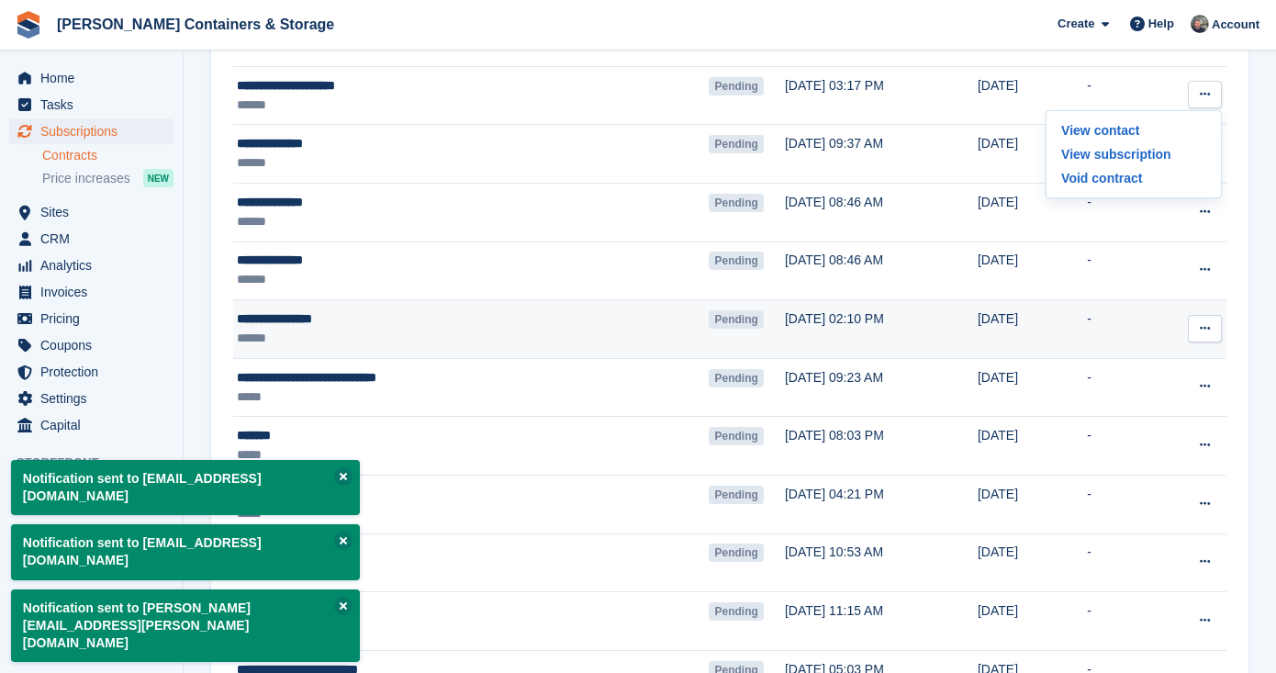
click at [1201, 327] on icon at bounding box center [1205, 328] width 10 height 12
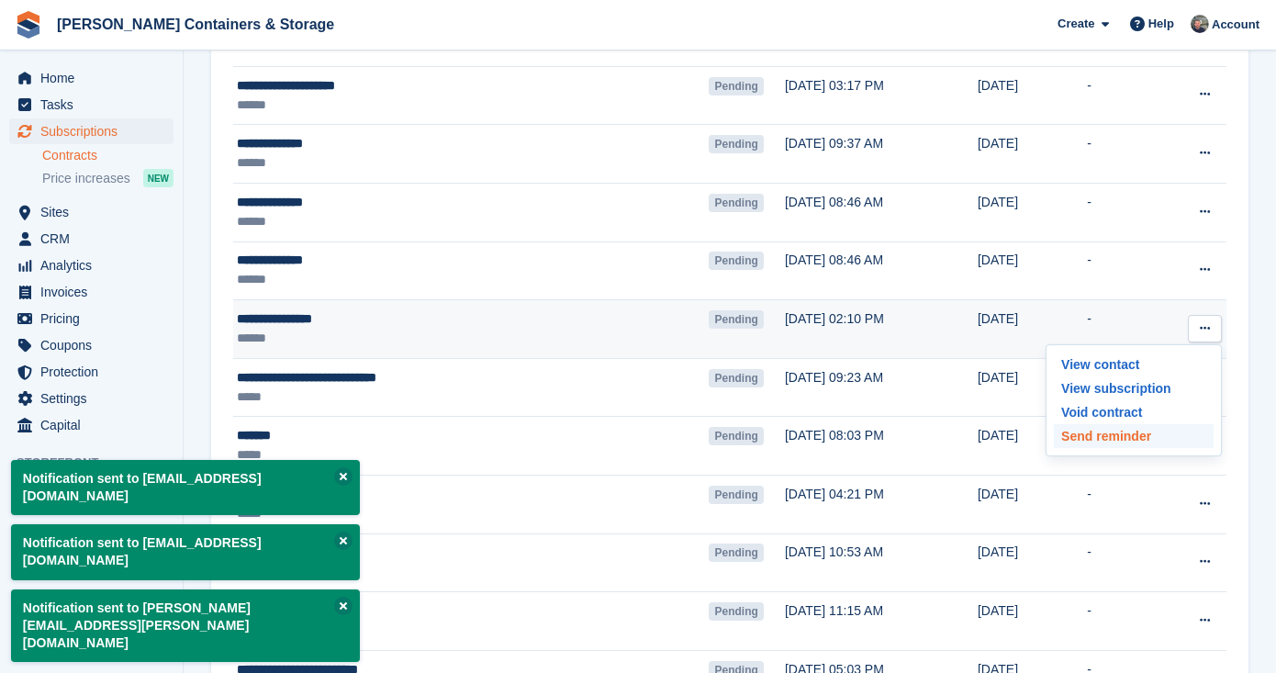
click at [1170, 443] on p "Send reminder" at bounding box center [1134, 436] width 160 height 24
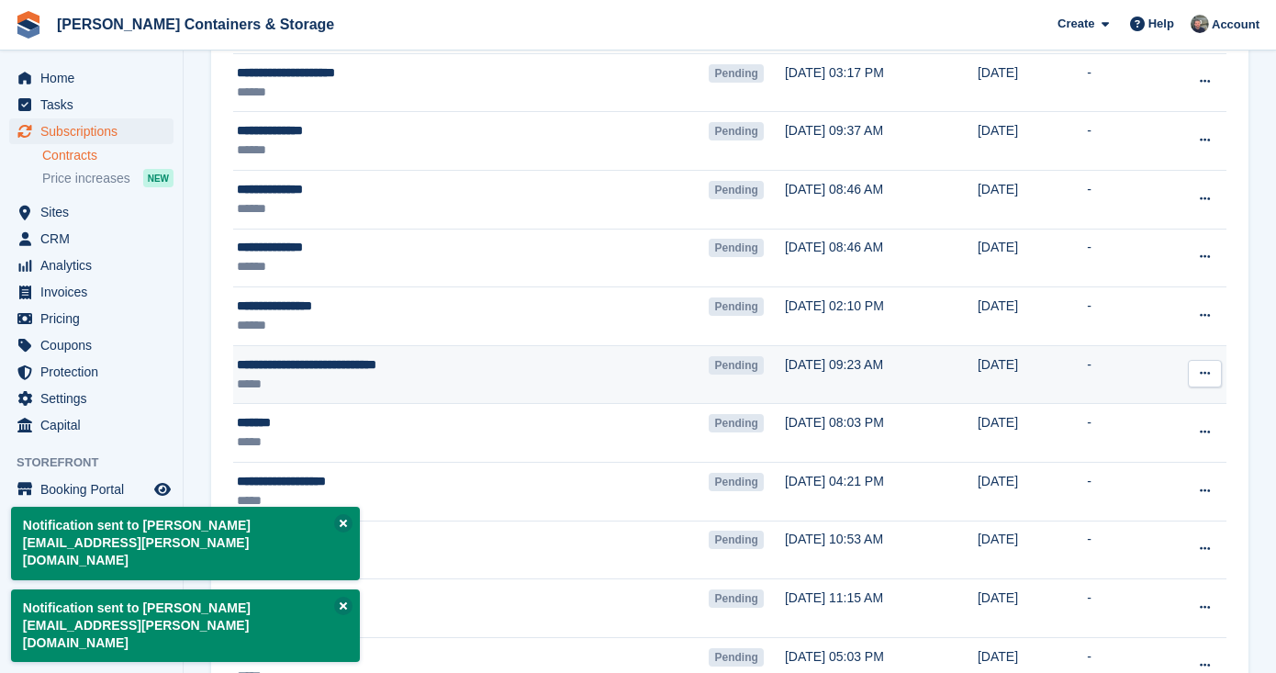
scroll to position [297, 0]
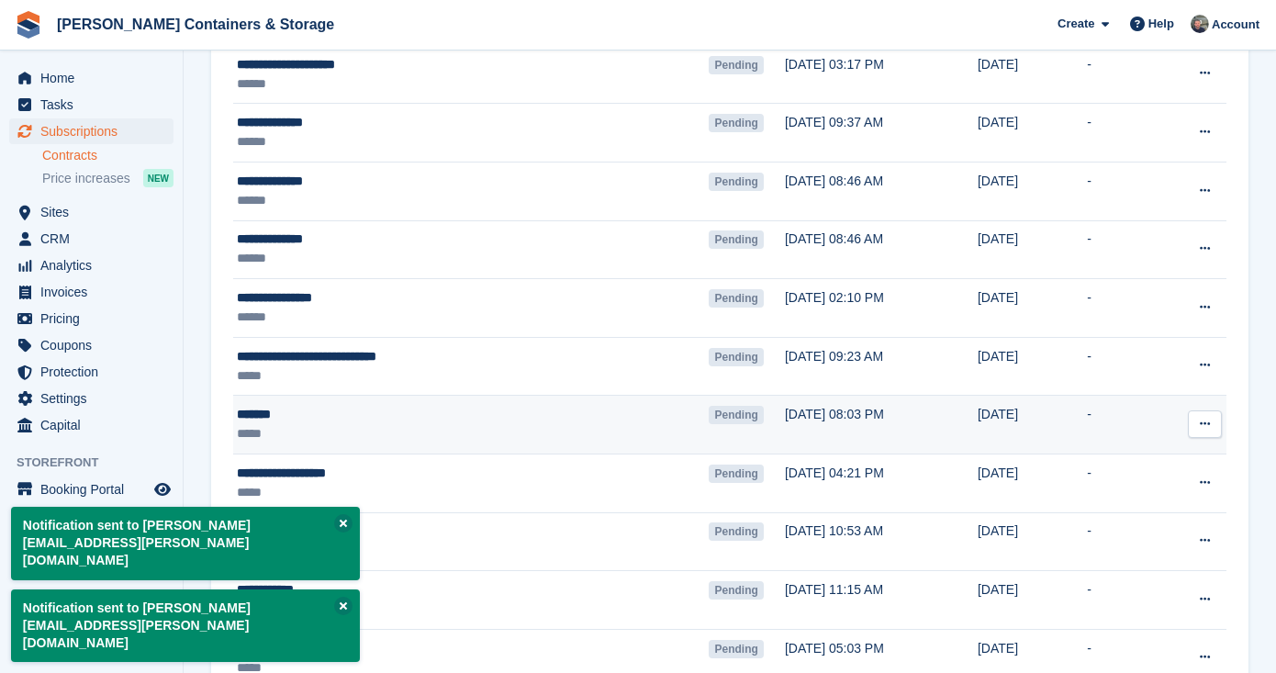
click at [1213, 426] on button at bounding box center [1205, 424] width 34 height 28
click at [1170, 531] on p "Send reminder" at bounding box center [1134, 532] width 160 height 24
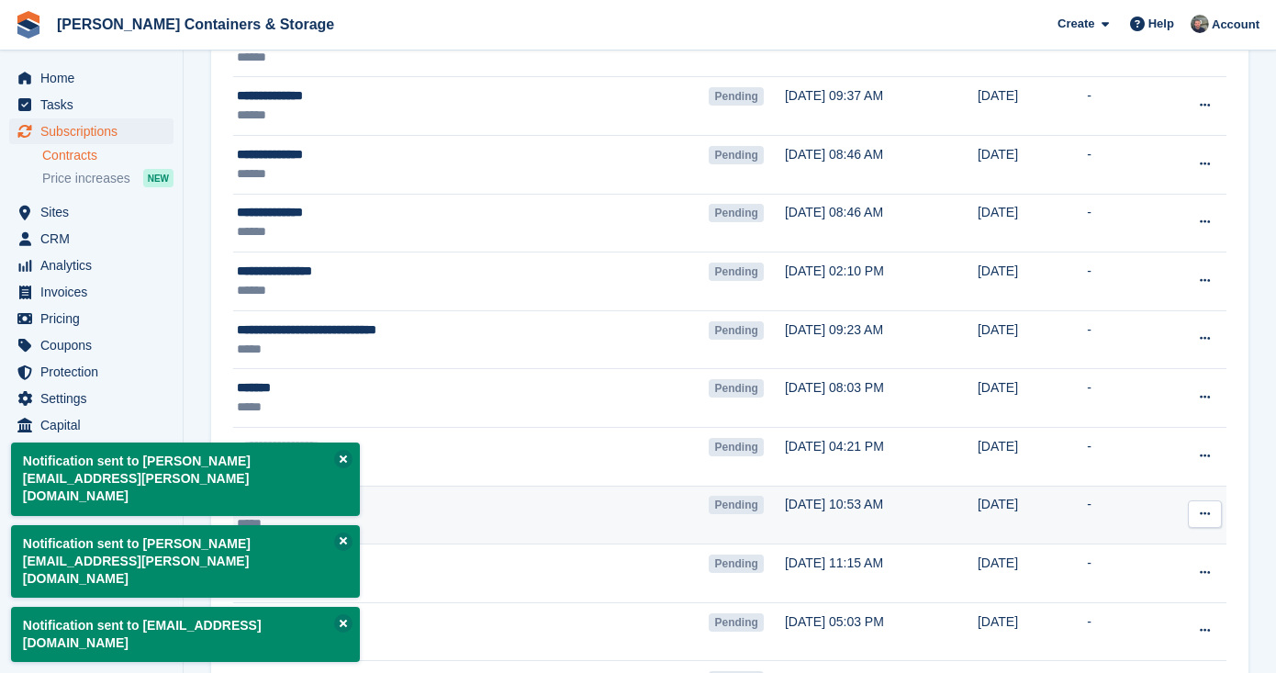
scroll to position [358, 0]
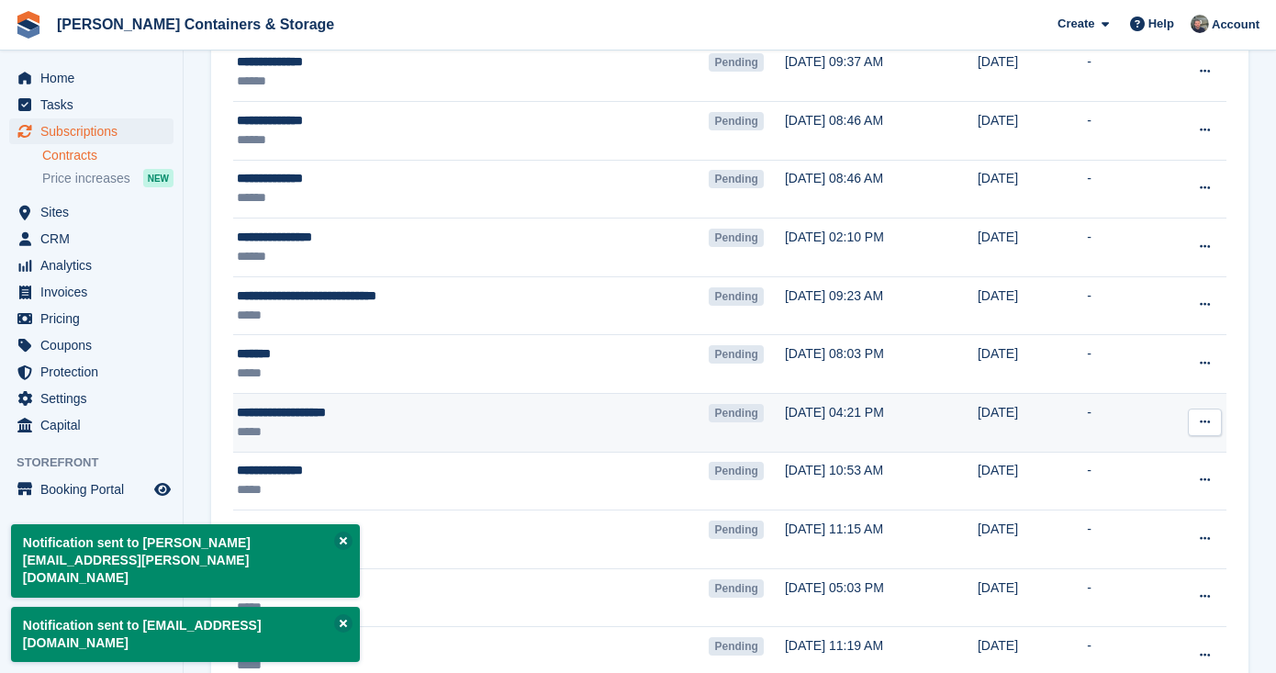
click at [1206, 420] on icon at bounding box center [1205, 422] width 10 height 12
click at [1173, 524] on p "Send reminder" at bounding box center [1134, 530] width 160 height 24
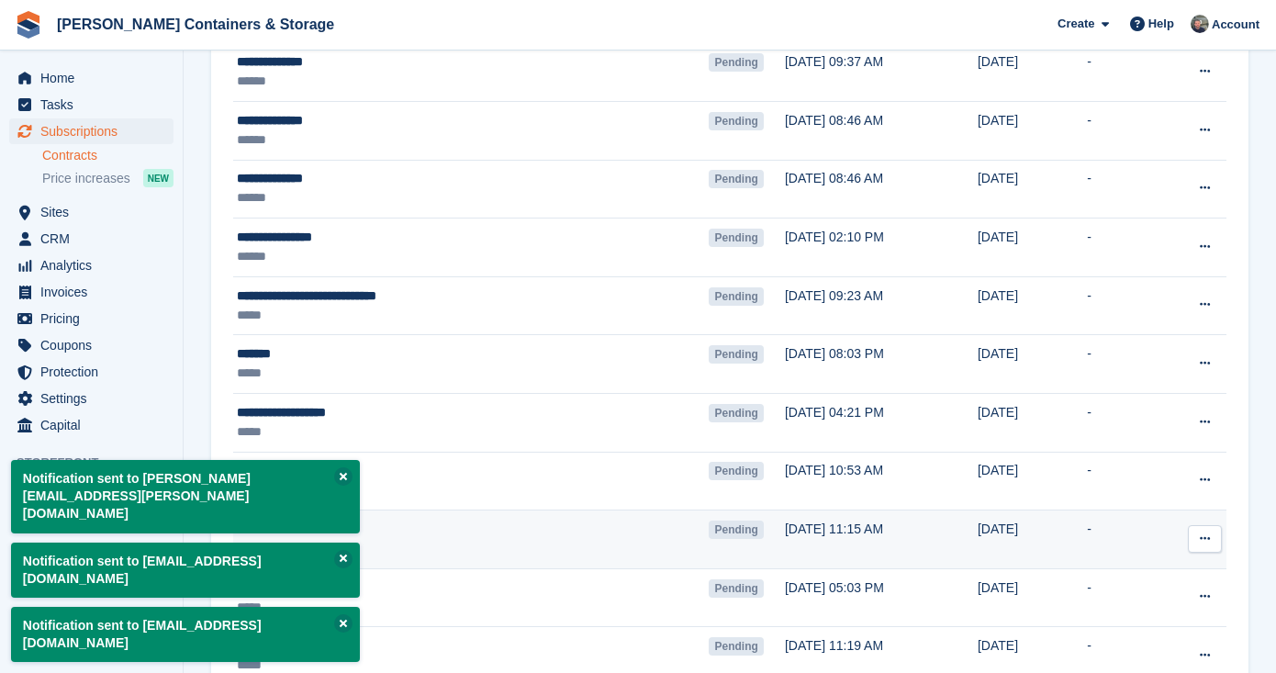
scroll to position [424, 0]
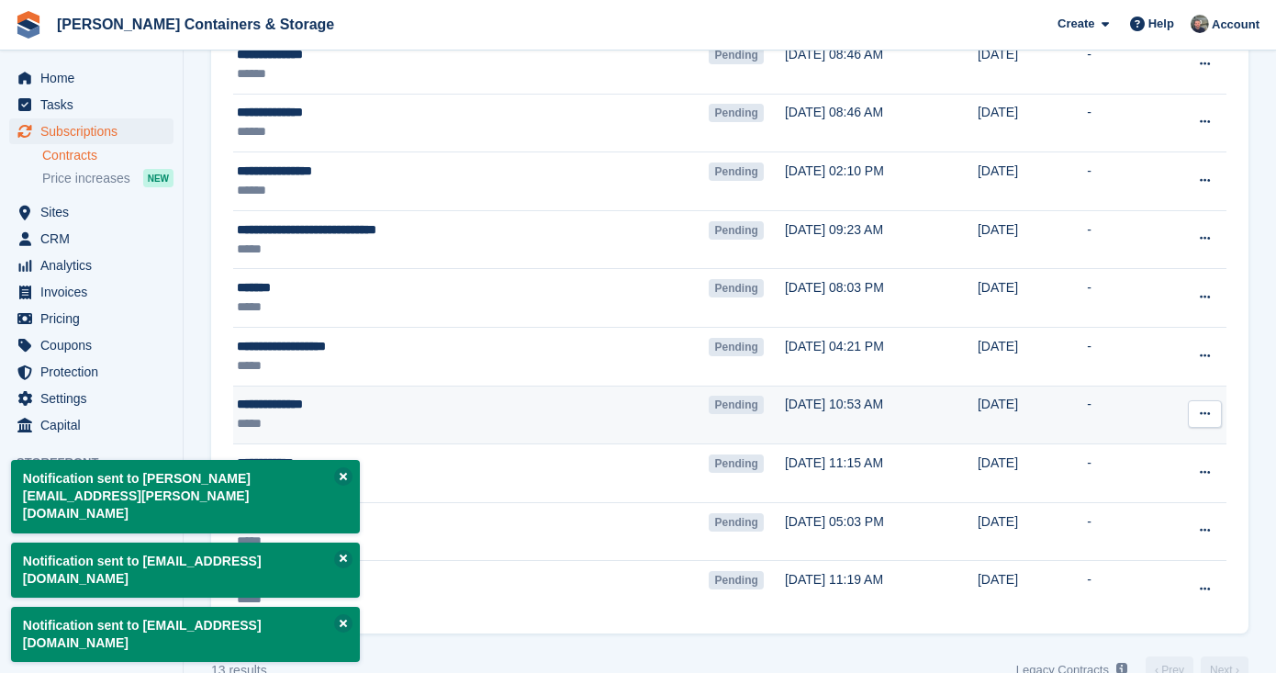
click at [1203, 423] on button at bounding box center [1205, 414] width 34 height 28
click at [1173, 516] on p "Send reminder" at bounding box center [1134, 521] width 160 height 24
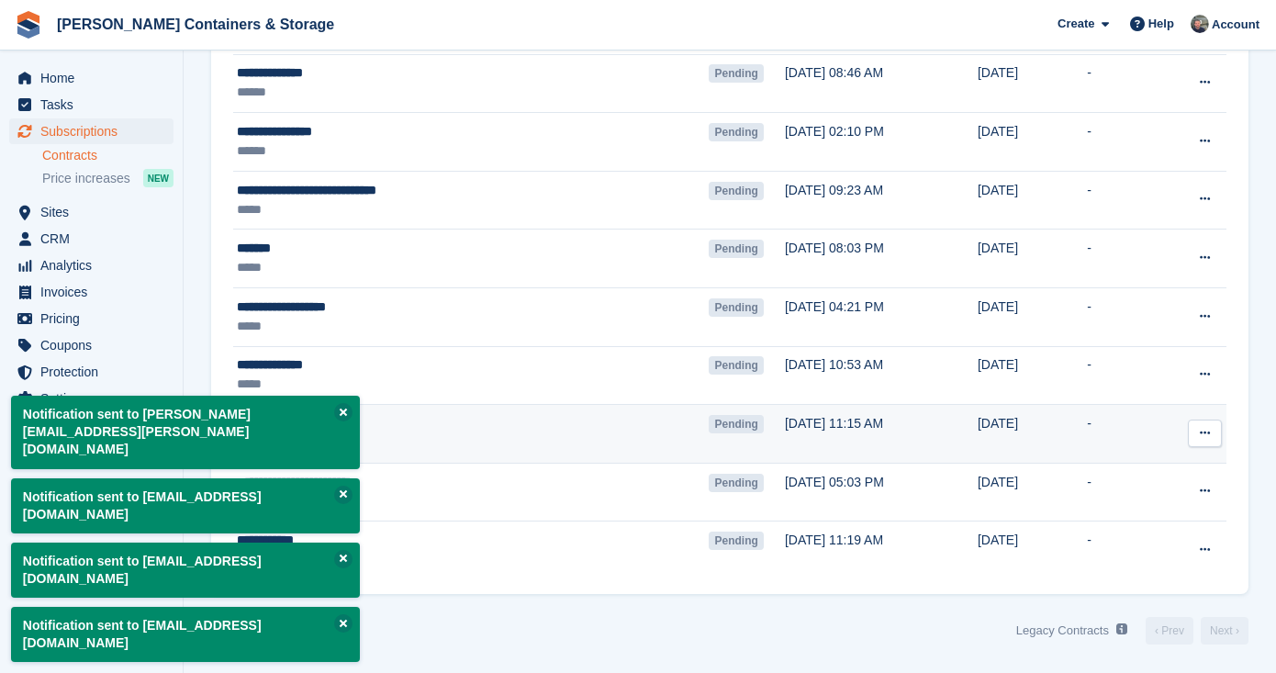
scroll to position [464, 0]
click at [1204, 444] on button at bounding box center [1205, 434] width 34 height 28
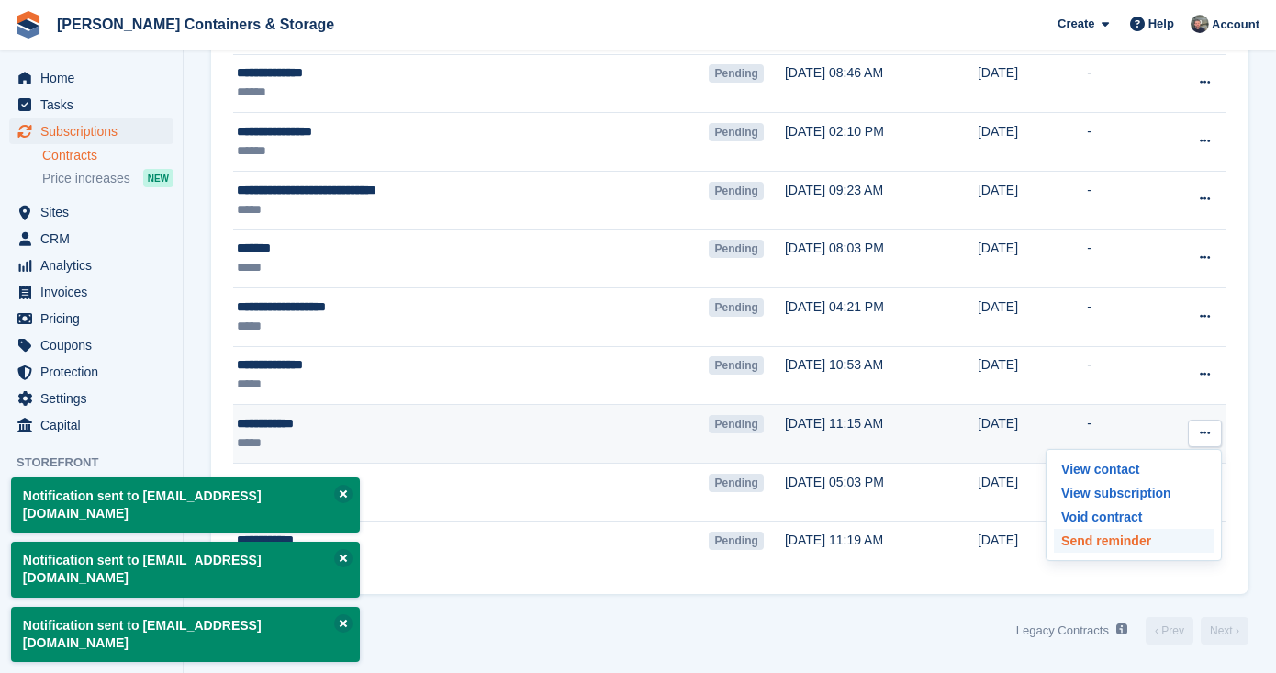
click at [1173, 544] on p "Send reminder" at bounding box center [1134, 541] width 160 height 24
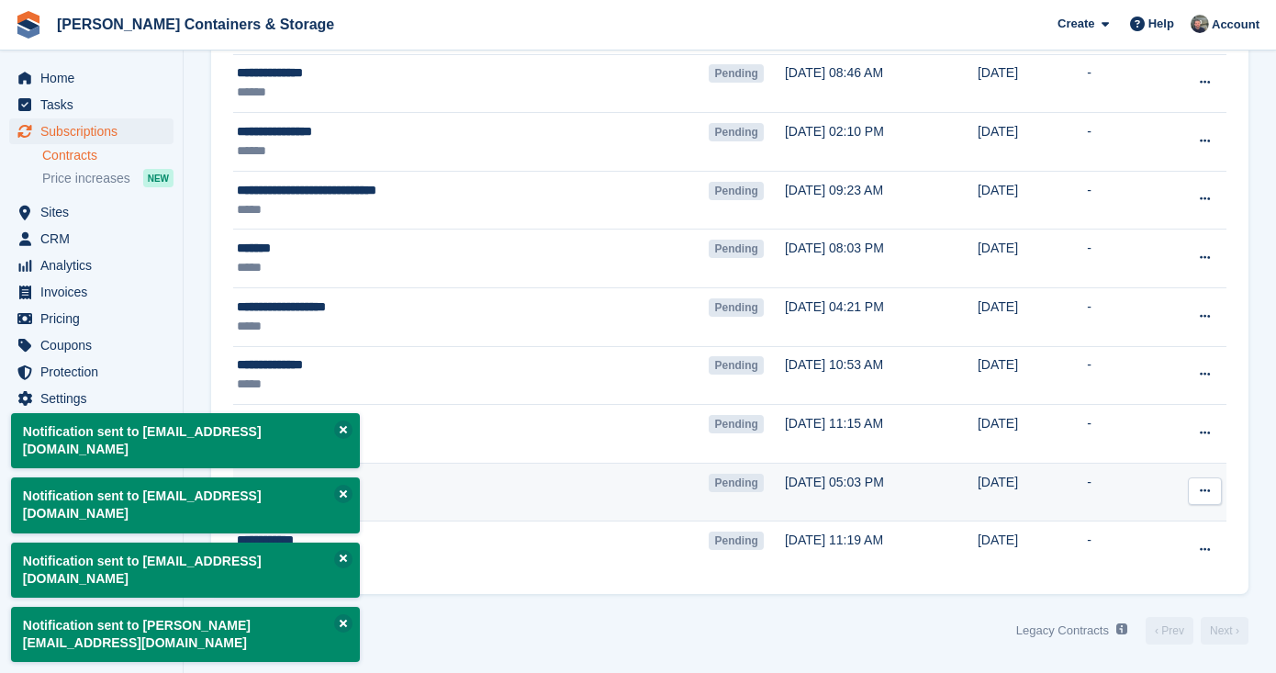
click at [1206, 490] on icon at bounding box center [1205, 491] width 10 height 12
click at [1167, 599] on p "Send reminder" at bounding box center [1134, 599] width 160 height 24
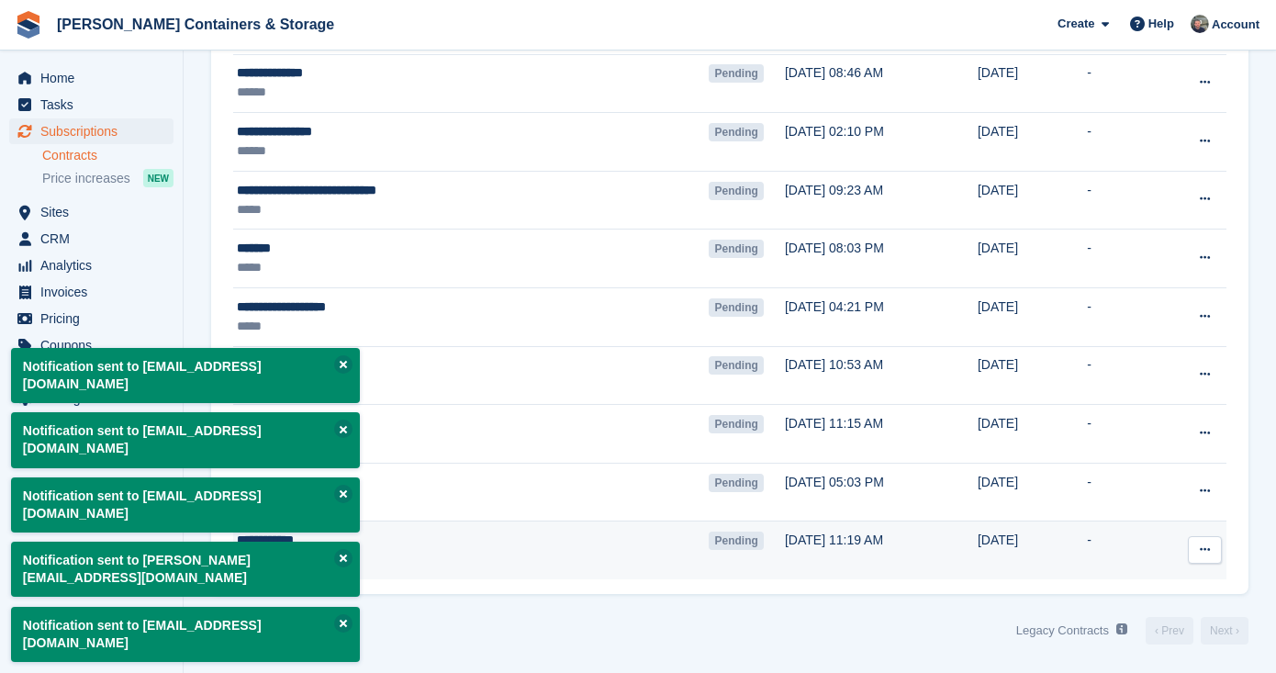
click at [1202, 554] on icon at bounding box center [1205, 549] width 10 height 12
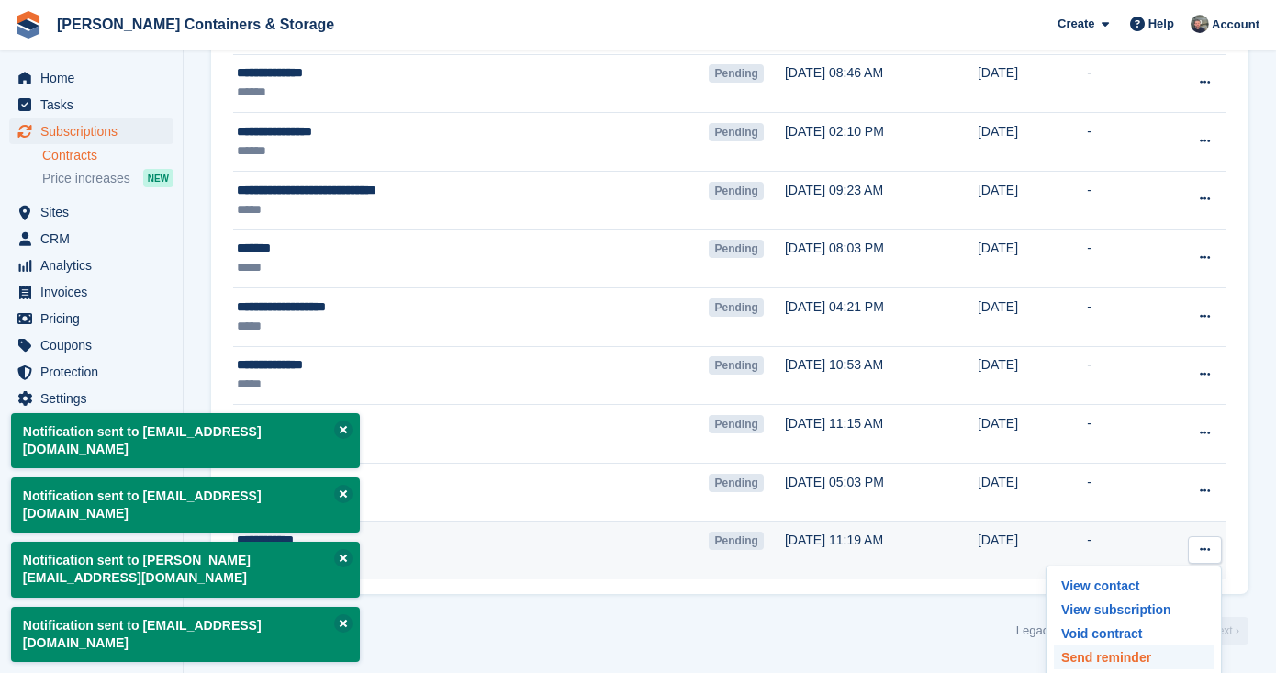
click at [1119, 656] on p "Send reminder" at bounding box center [1134, 657] width 160 height 24
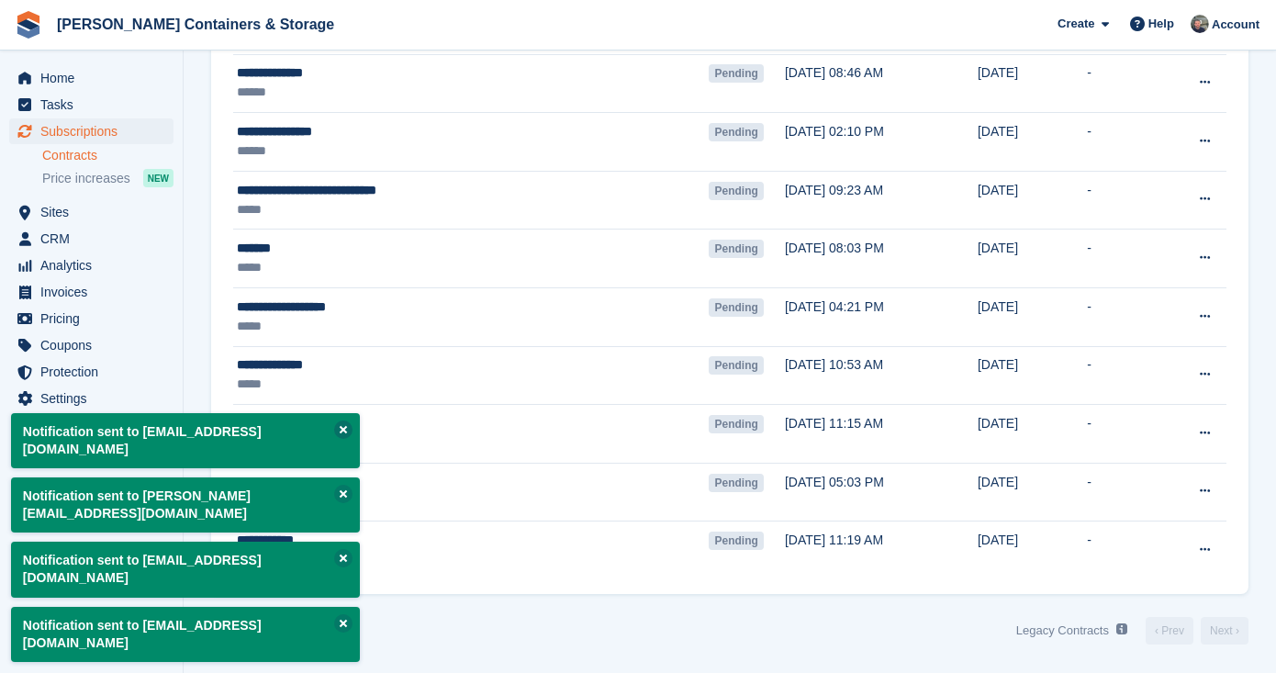
click at [342, 439] on button at bounding box center [343, 429] width 18 height 18
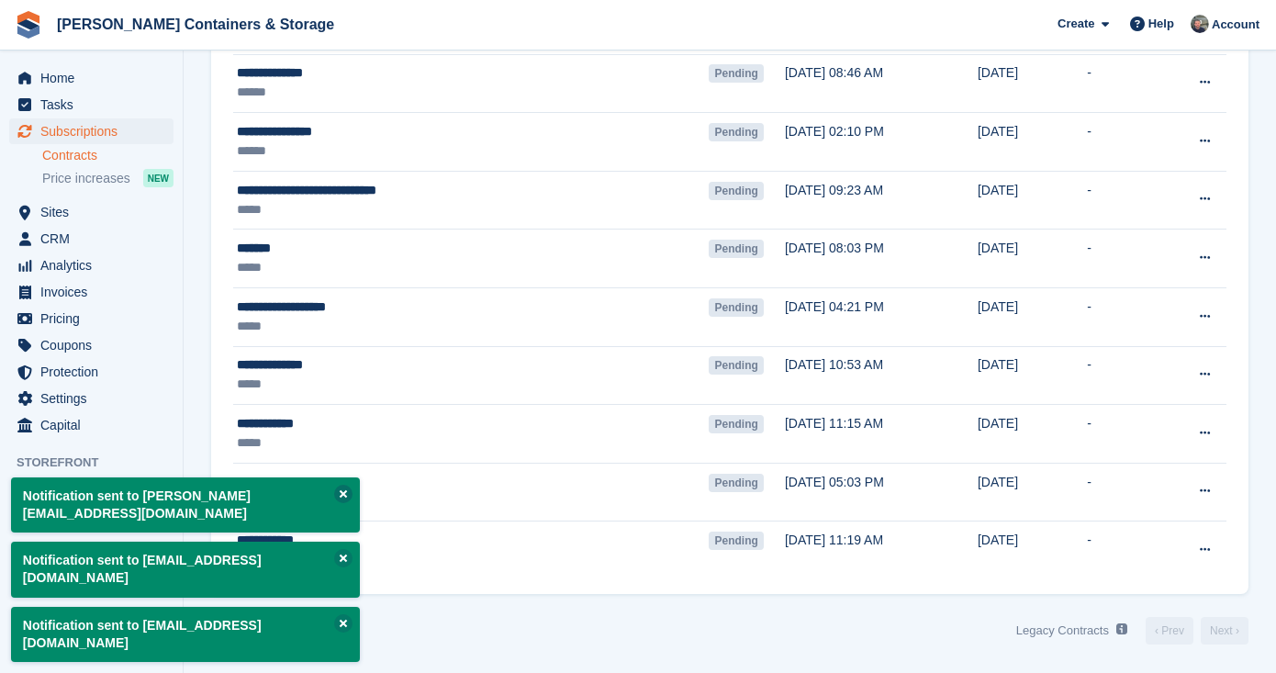
click at [343, 503] on button at bounding box center [343, 494] width 18 height 18
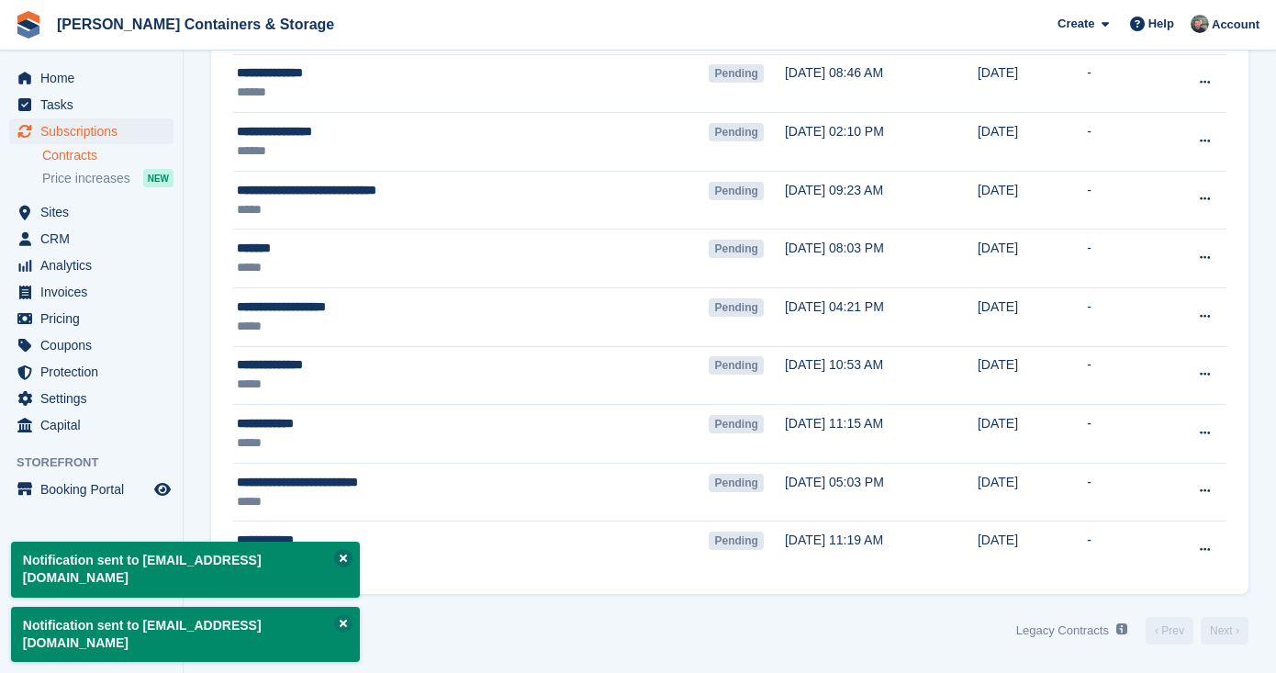
click at [343, 567] on button at bounding box center [343, 558] width 18 height 18
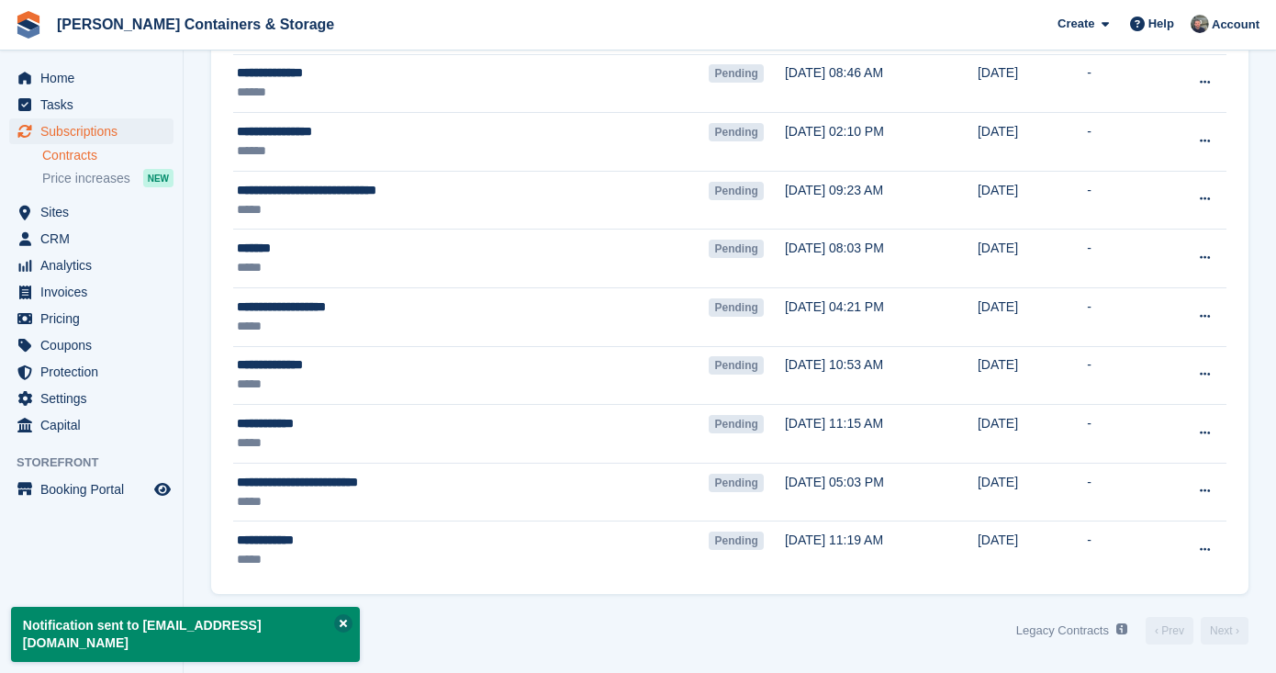
click at [335, 632] on button at bounding box center [343, 623] width 18 height 18
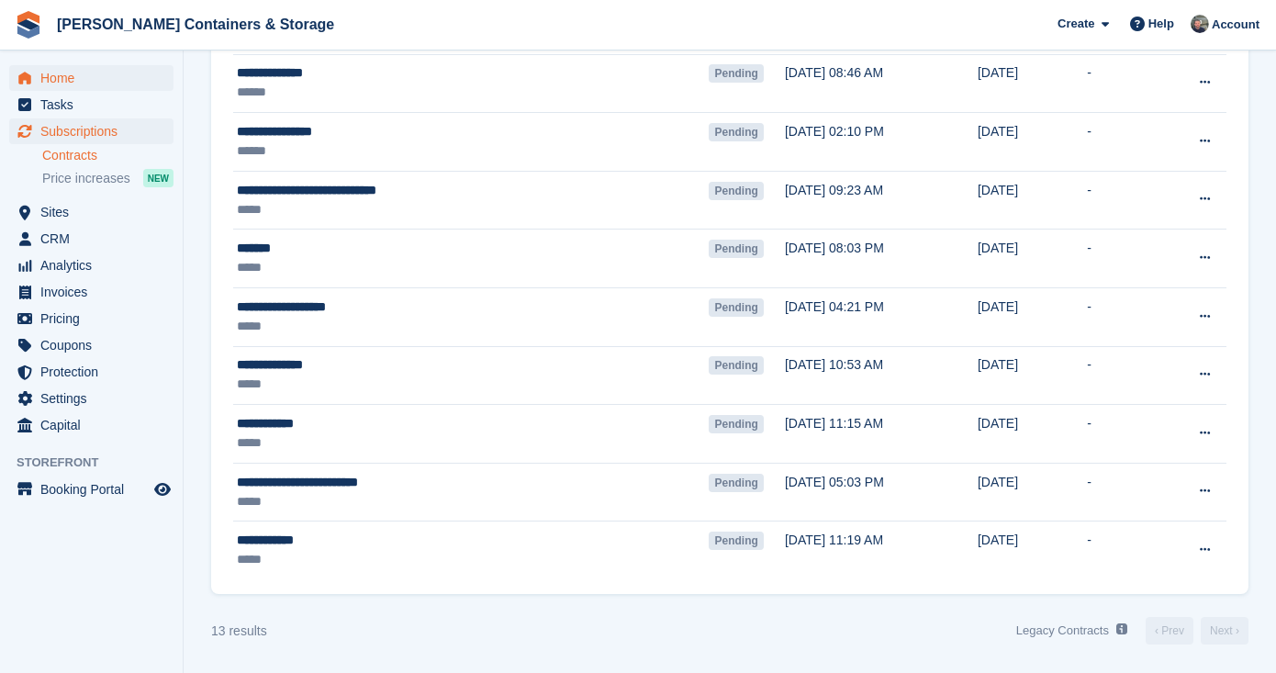
click at [117, 77] on span "Home" at bounding box center [95, 78] width 110 height 26
